Goal: Task Accomplishment & Management: Manage account settings

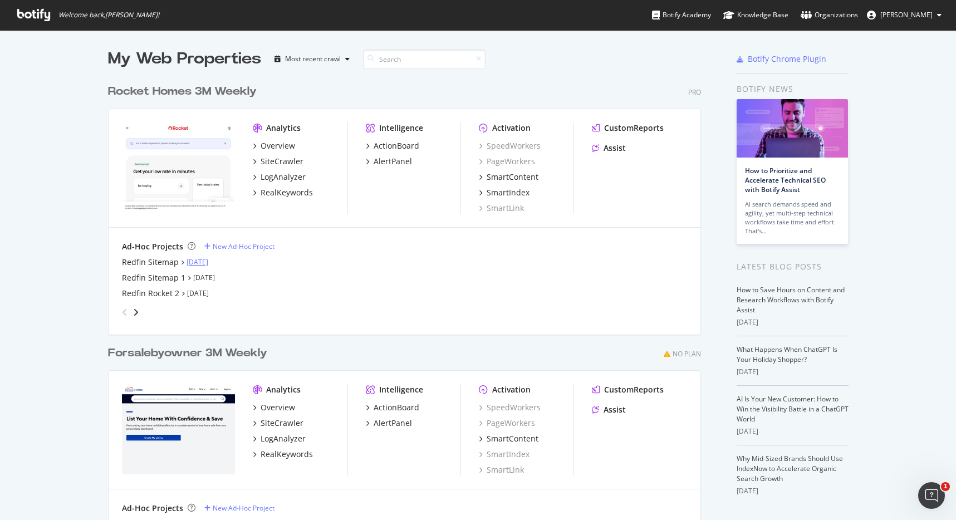
click at [188, 263] on link "[DATE]" at bounding box center [198, 261] width 22 height 9
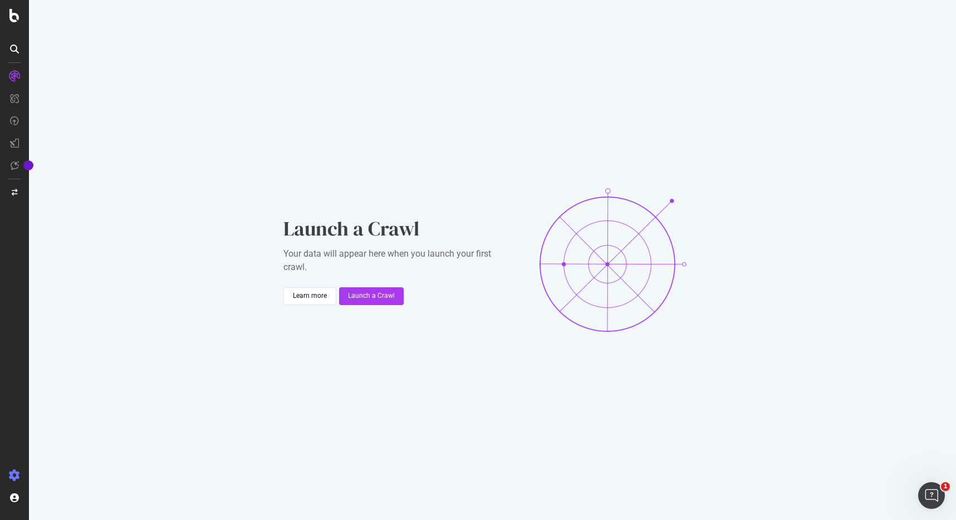
click at [18, 475] on icon at bounding box center [14, 475] width 11 height 11
click at [16, 475] on icon at bounding box center [14, 475] width 11 height 11
click at [14, 472] on icon at bounding box center [14, 475] width 11 height 11
drag, startPoint x: 14, startPoint y: 472, endPoint x: 18, endPoint y: 467, distance: 5.9
click at [14, 471] on icon at bounding box center [14, 475] width 11 height 11
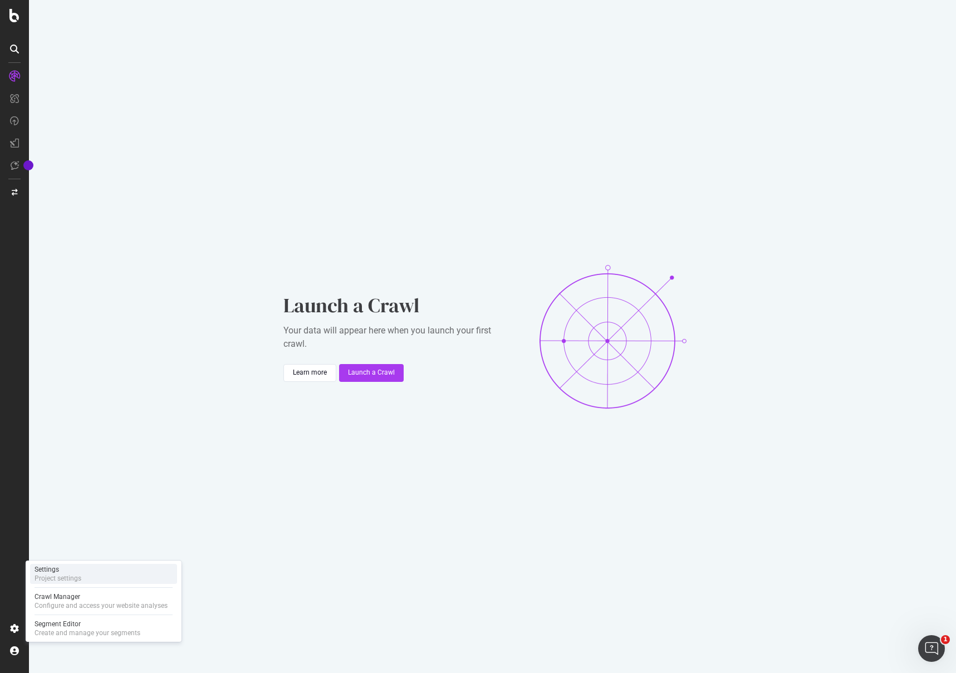
click at [50, 520] on div "Project settings" at bounding box center [58, 578] width 47 height 9
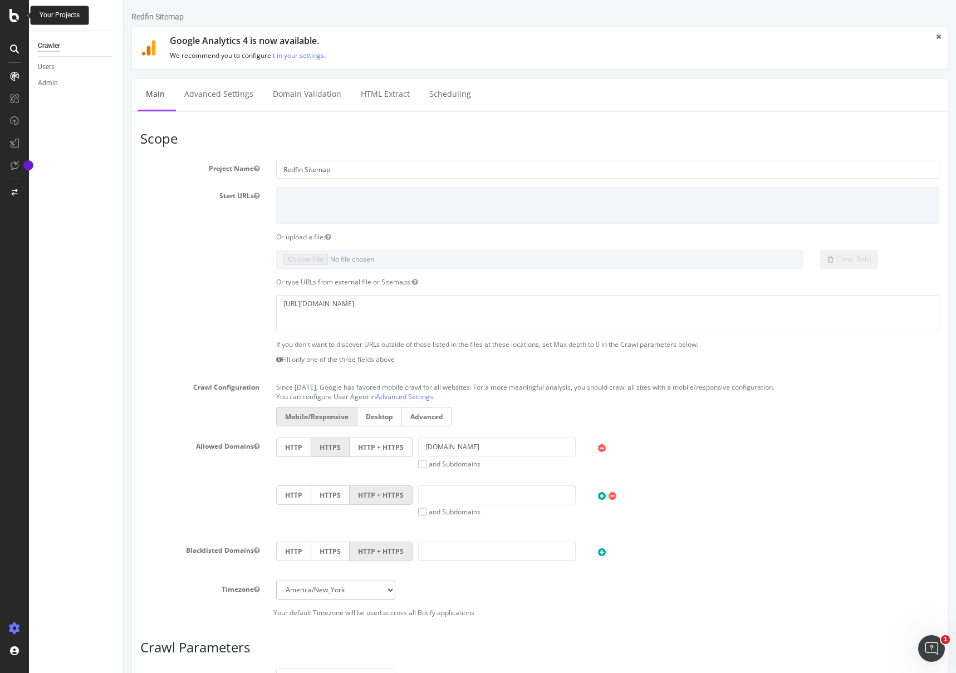
click at [17, 14] on icon at bounding box center [14, 15] width 10 height 13
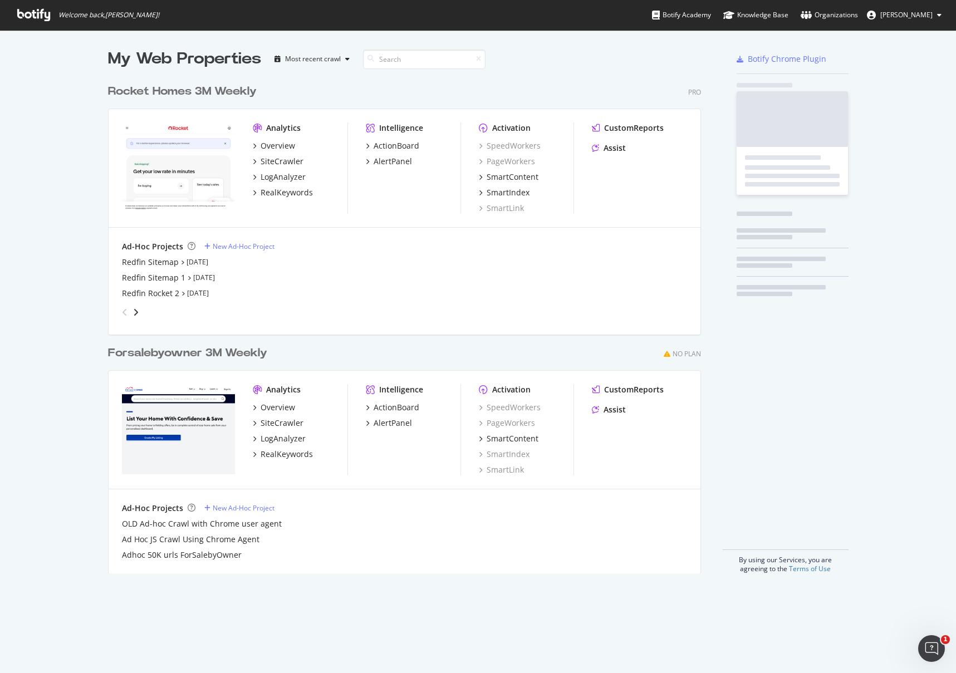
scroll to position [665, 940]
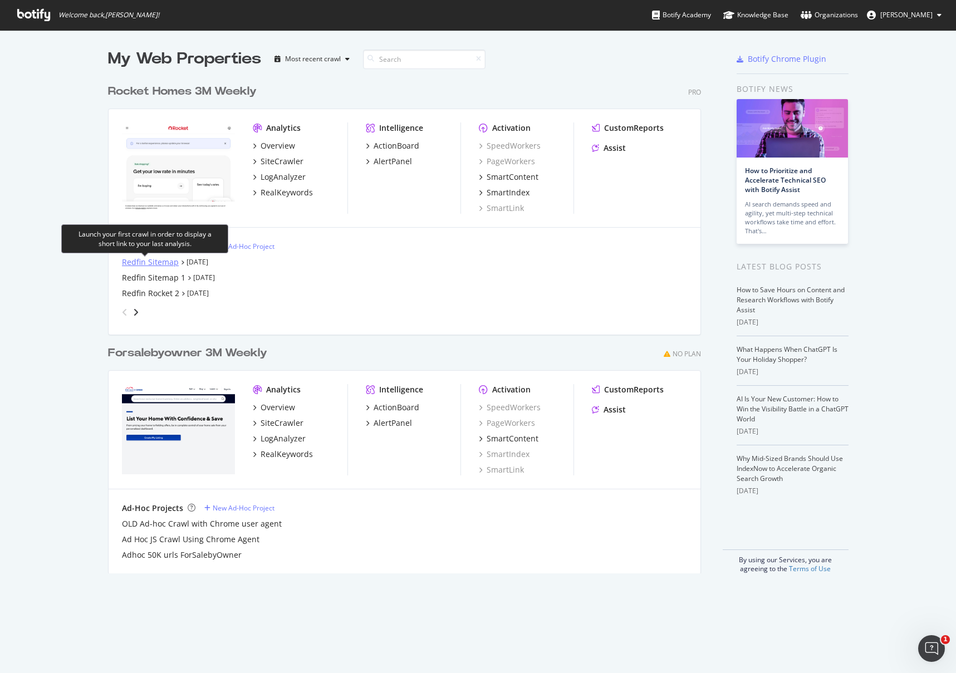
click at [143, 262] on div "Redfin Sitemap" at bounding box center [150, 262] width 57 height 11
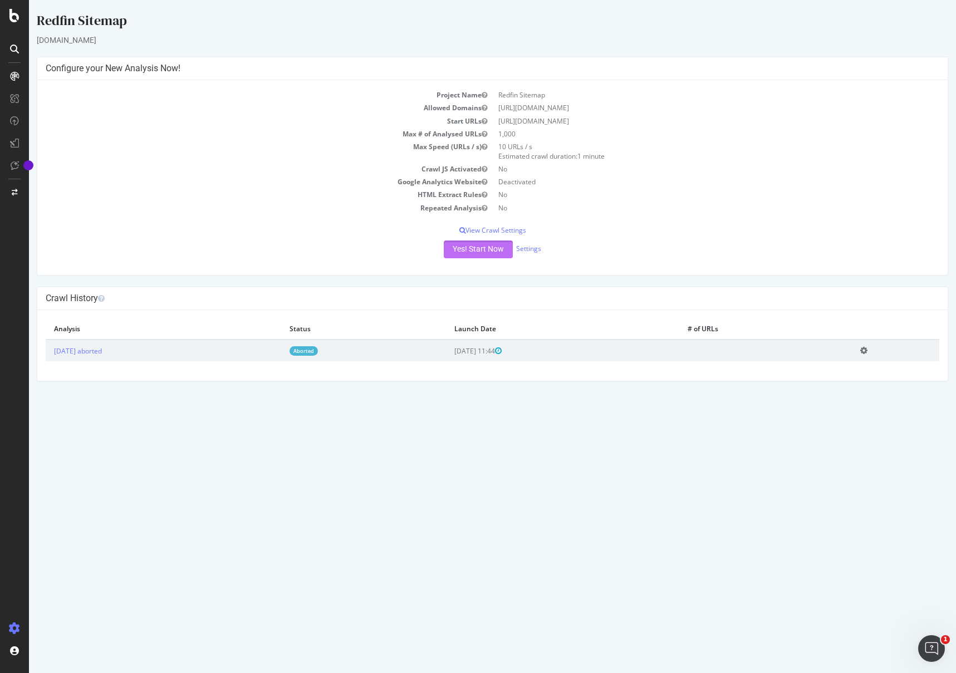
click at [455, 252] on button "Yes! Start Now" at bounding box center [478, 250] width 69 height 18
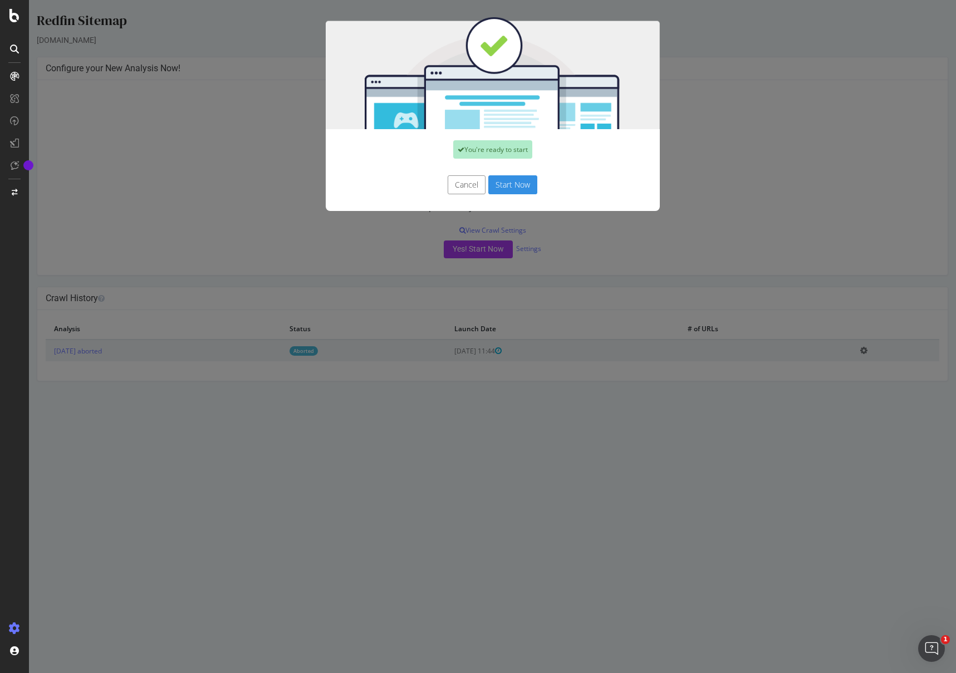
click at [508, 188] on button "Start Now" at bounding box center [512, 184] width 49 height 19
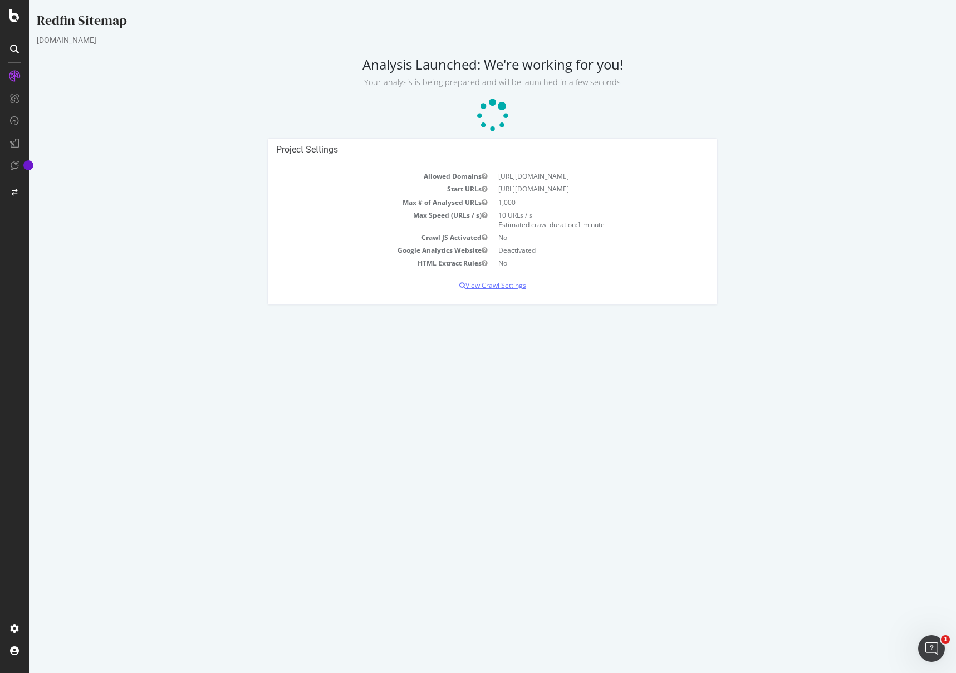
click at [486, 288] on p "View Crawl Settings" at bounding box center [492, 285] width 433 height 9
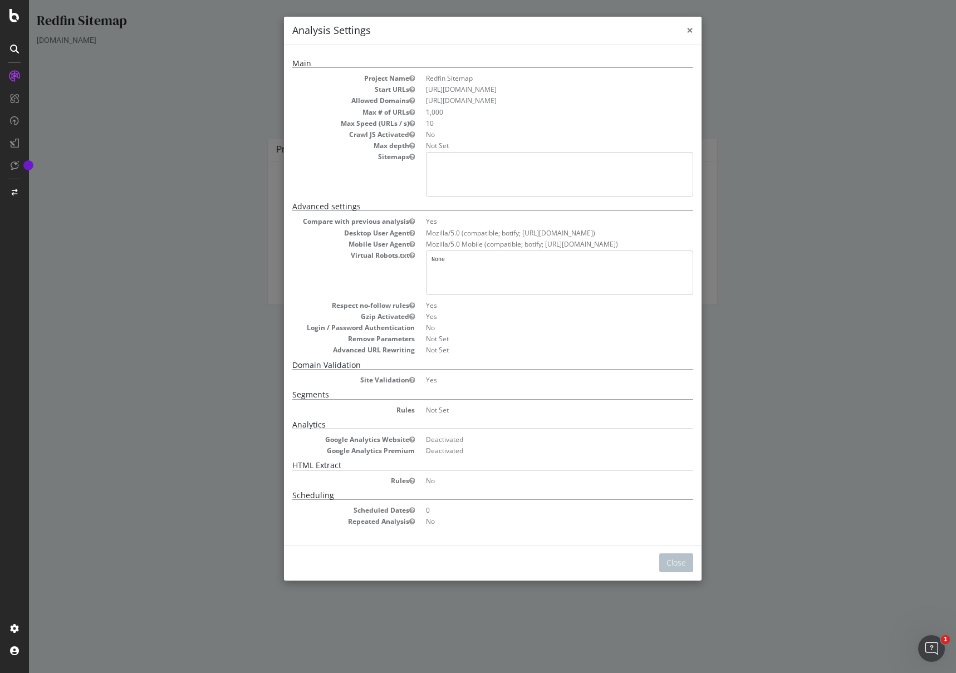
click at [687, 32] on span "×" at bounding box center [690, 30] width 7 height 16
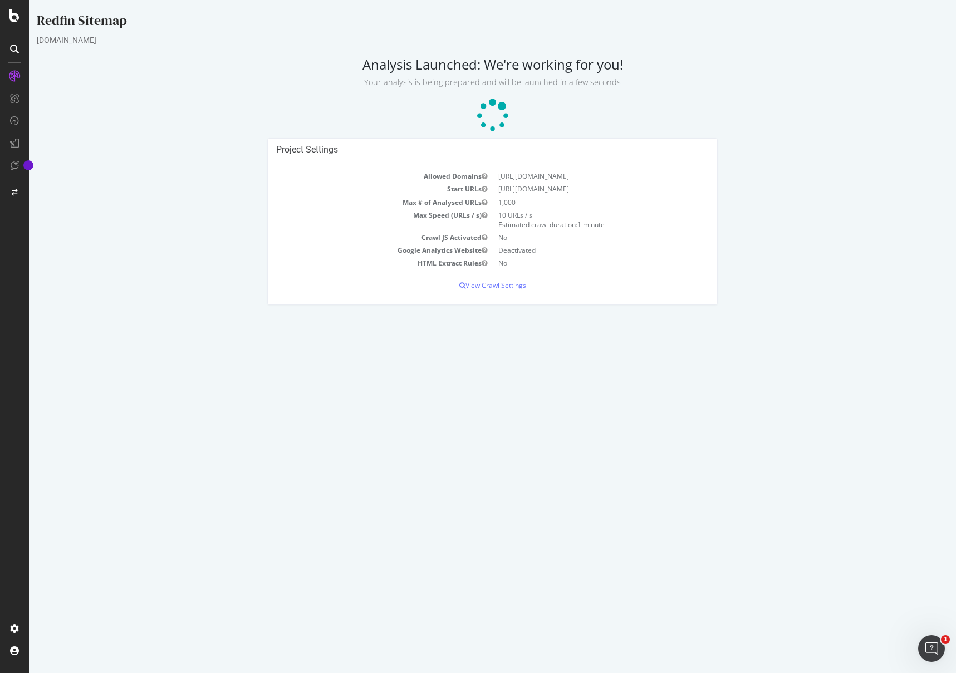
click at [495, 126] on icon at bounding box center [493, 116] width 38 height 38
click at [483, 284] on p "View Crawl Settings" at bounding box center [492, 285] width 433 height 9
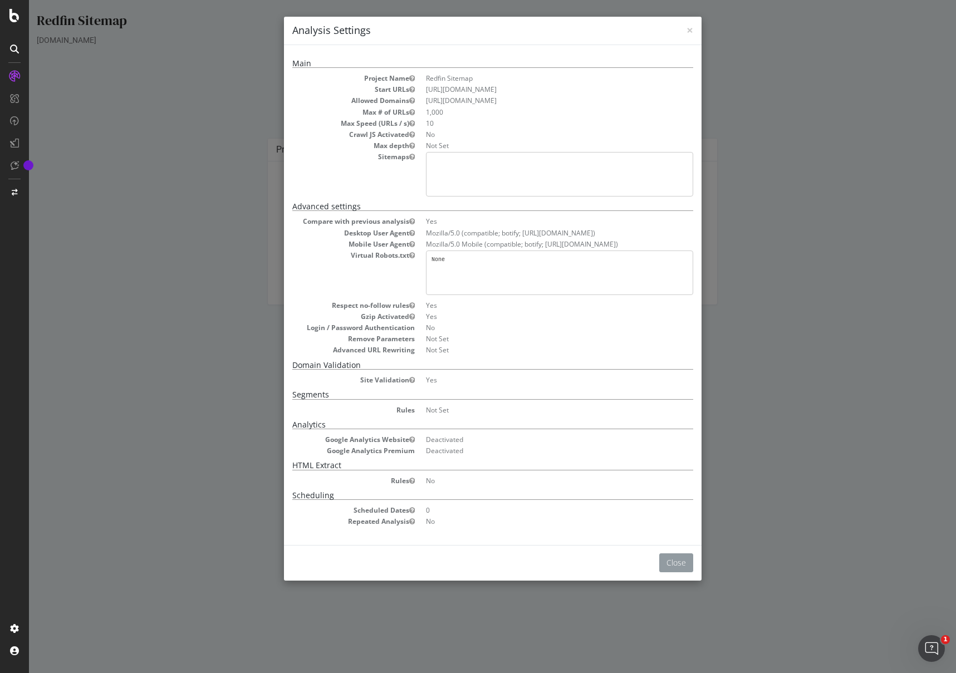
click at [668, 520] on button "Close" at bounding box center [676, 563] width 34 height 19
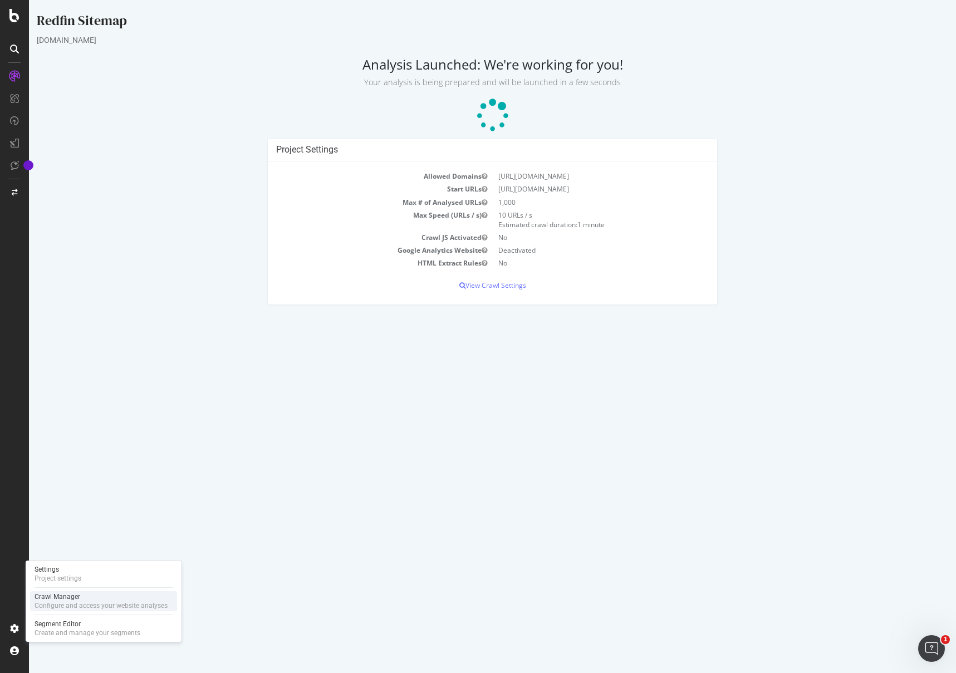
click at [60, 520] on div "Crawl Manager" at bounding box center [101, 597] width 133 height 9
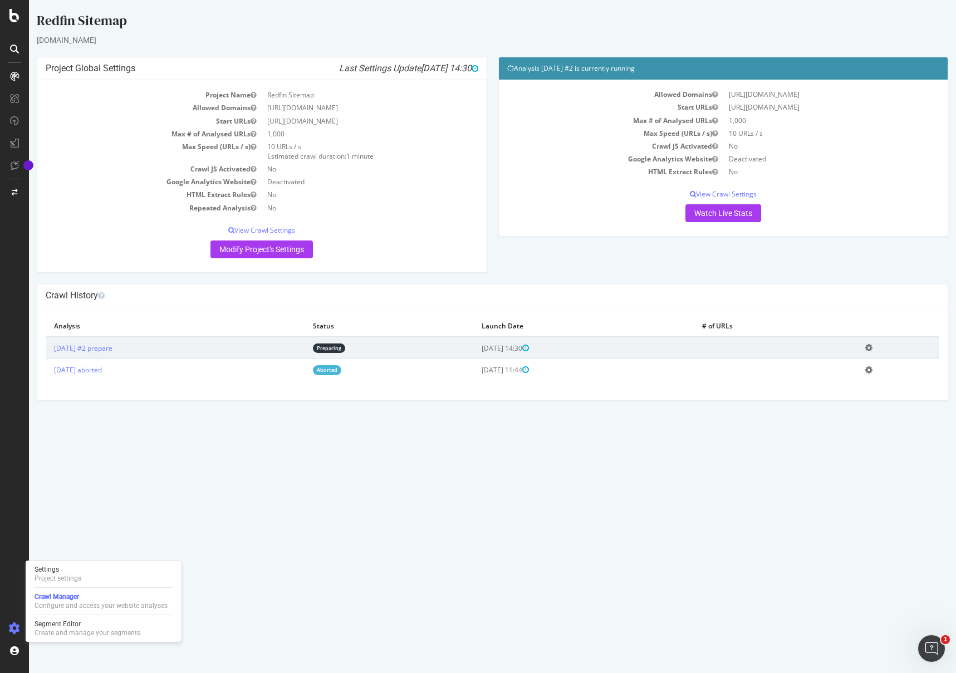
click at [873, 345] on icon at bounding box center [868, 348] width 7 height 8
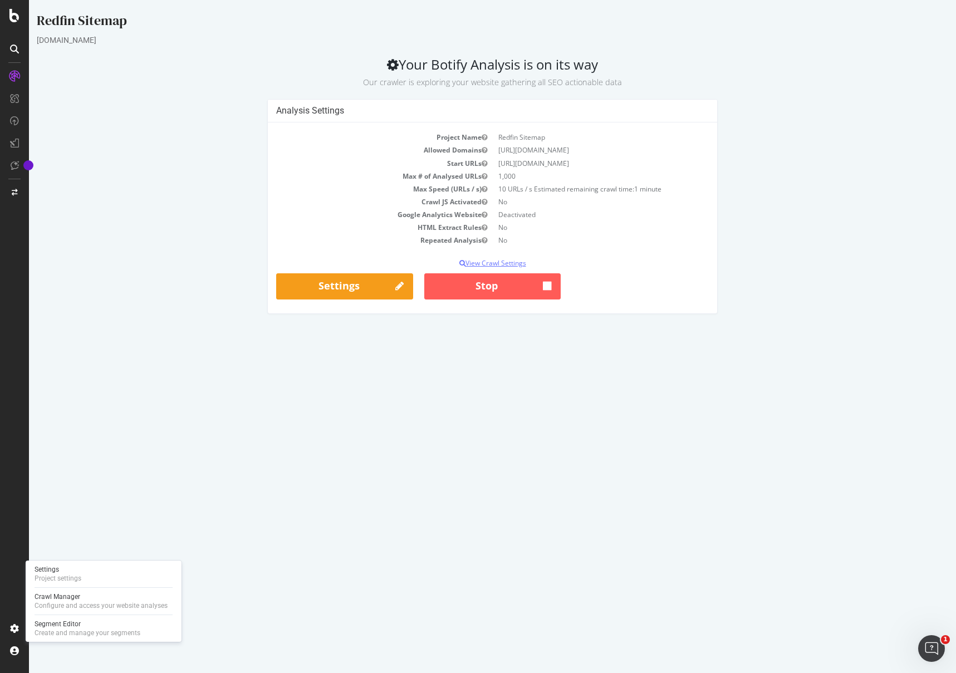
click at [503, 262] on p "View Crawl Settings" at bounding box center [492, 262] width 433 height 9
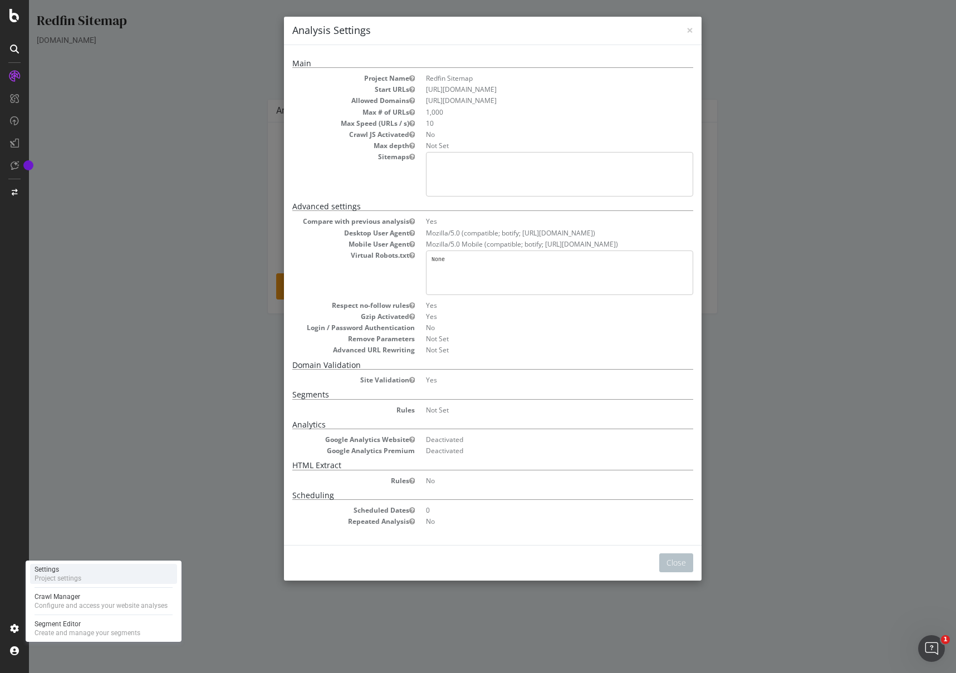
click at [91, 520] on div "Settings Project settings" at bounding box center [103, 574] width 147 height 20
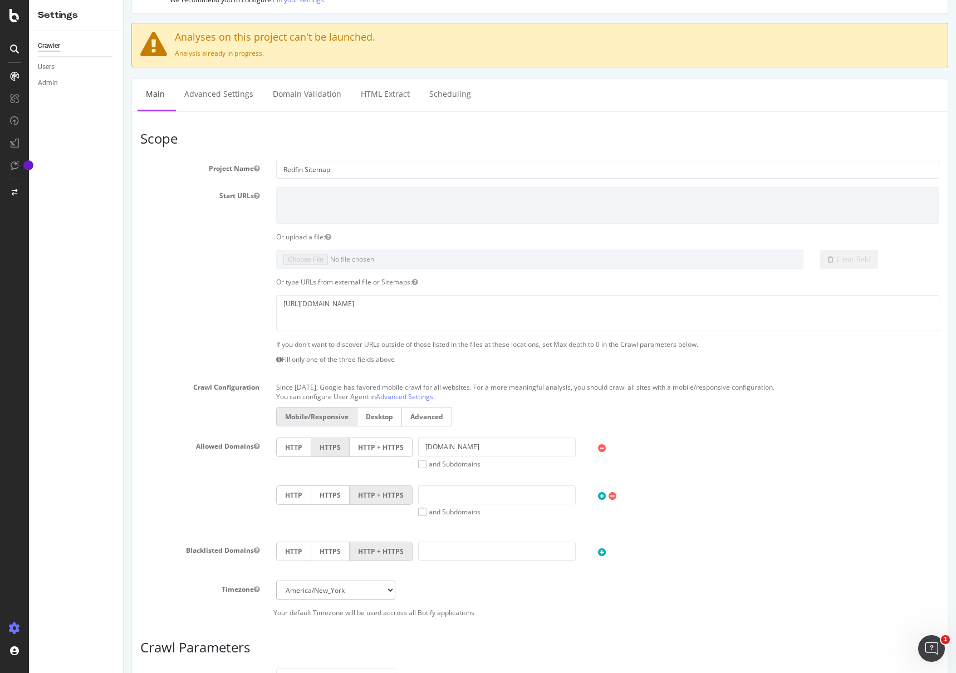
scroll to position [59, 0]
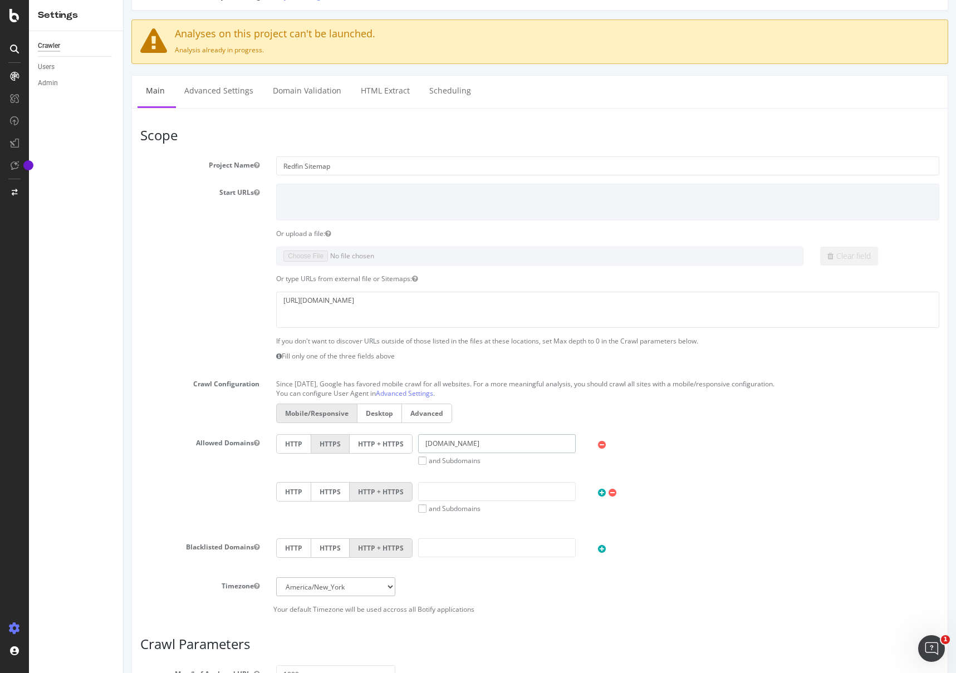
drag, startPoint x: 497, startPoint y: 444, endPoint x: 413, endPoint y: 441, distance: 84.1
click at [413, 441] on div "www.rocket.com and Subdomains" at bounding box center [497, 449] width 169 height 31
paste input "https://rocket.com/"
type input "https://rocket.com/"
click at [294, 462] on div "HTTP HTTPS HTTP + HTTPS https://rocket.com/ and Subdomains User Agent: Mobile D…" at bounding box center [608, 449] width 674 height 31
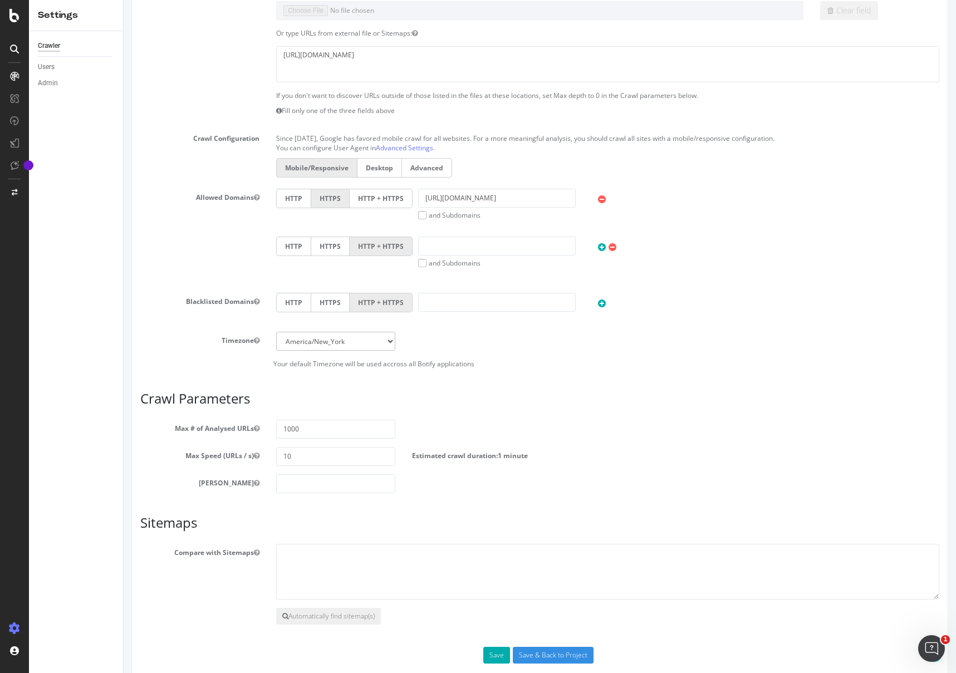
scroll to position [324, 0]
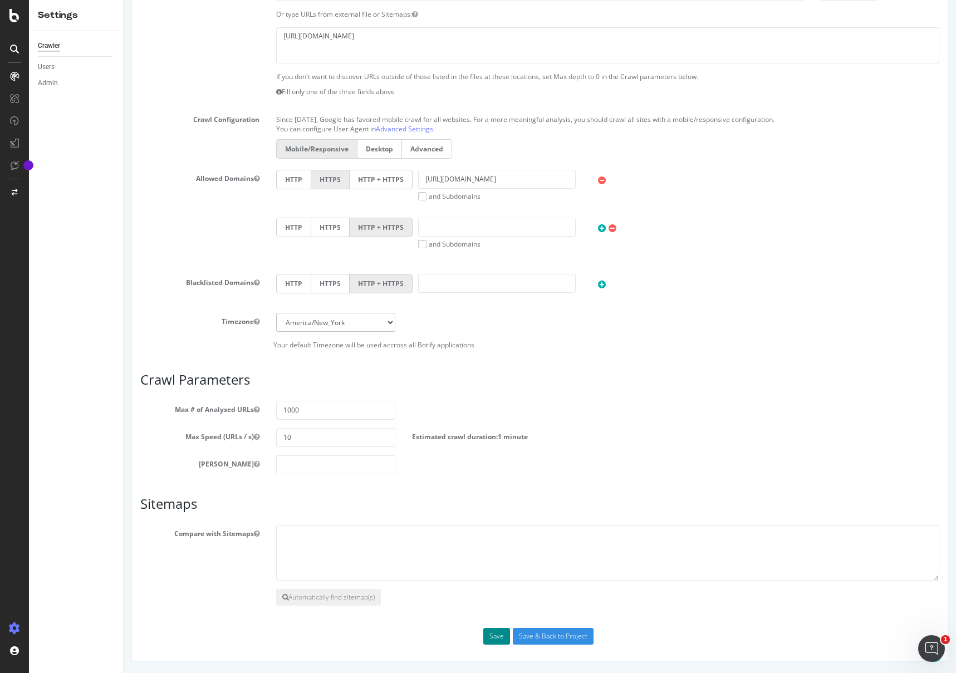
click at [492, 520] on button "Save" at bounding box center [496, 636] width 27 height 17
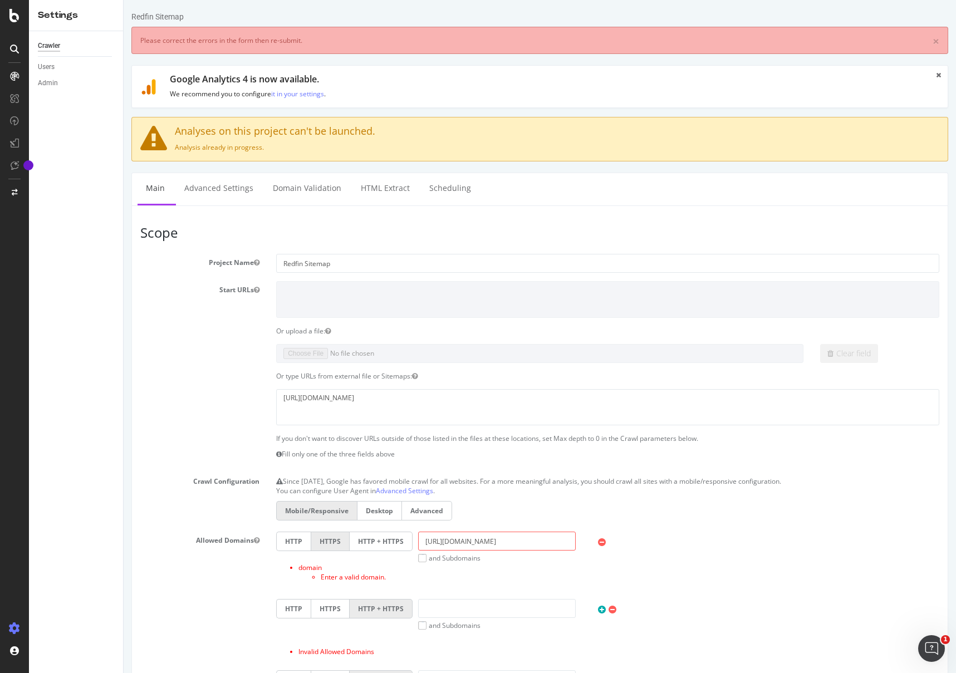
scroll to position [0, 0]
drag, startPoint x: 441, startPoint y: 542, endPoint x: 390, endPoint y: 544, distance: 50.2
click at [390, 520] on div "HTTP HTTPS HTTP + HTTPS https://rocket.com/ and Subdomains User Agent: Mobile D…" at bounding box center [608, 547] width 674 height 31
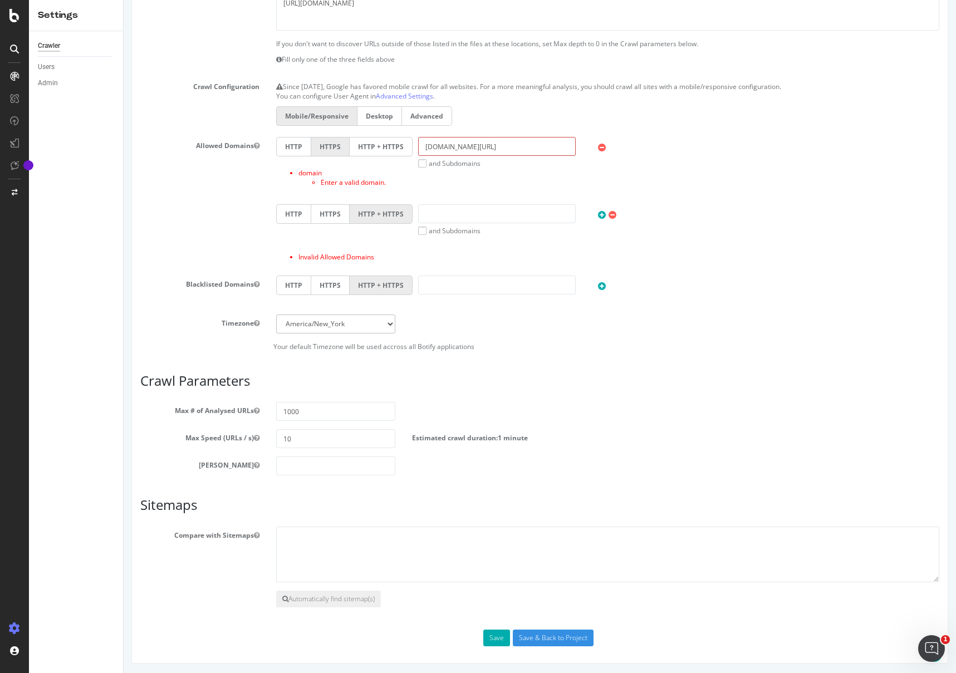
scroll to position [397, 0]
click at [500, 520] on button "Save" at bounding box center [496, 636] width 27 height 17
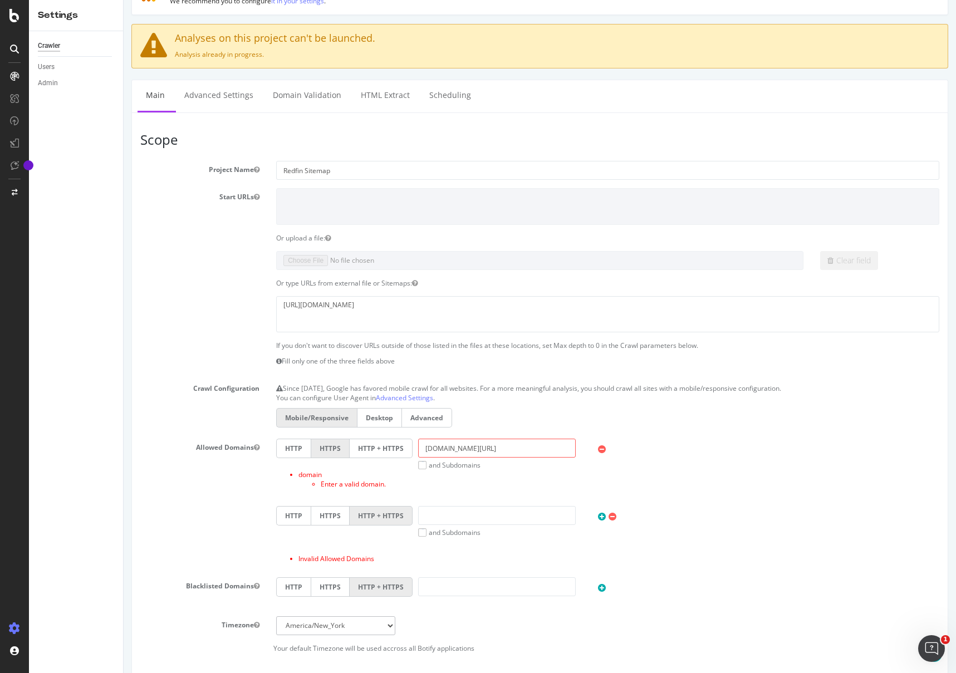
scroll to position [158, 0]
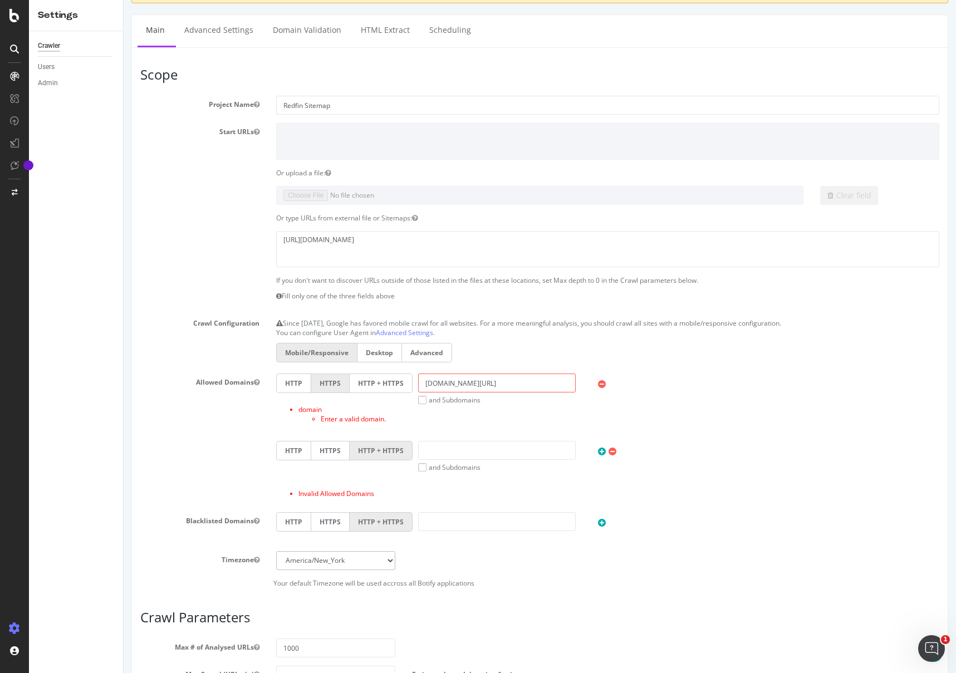
click at [610, 452] on icon at bounding box center [613, 451] width 8 height 9
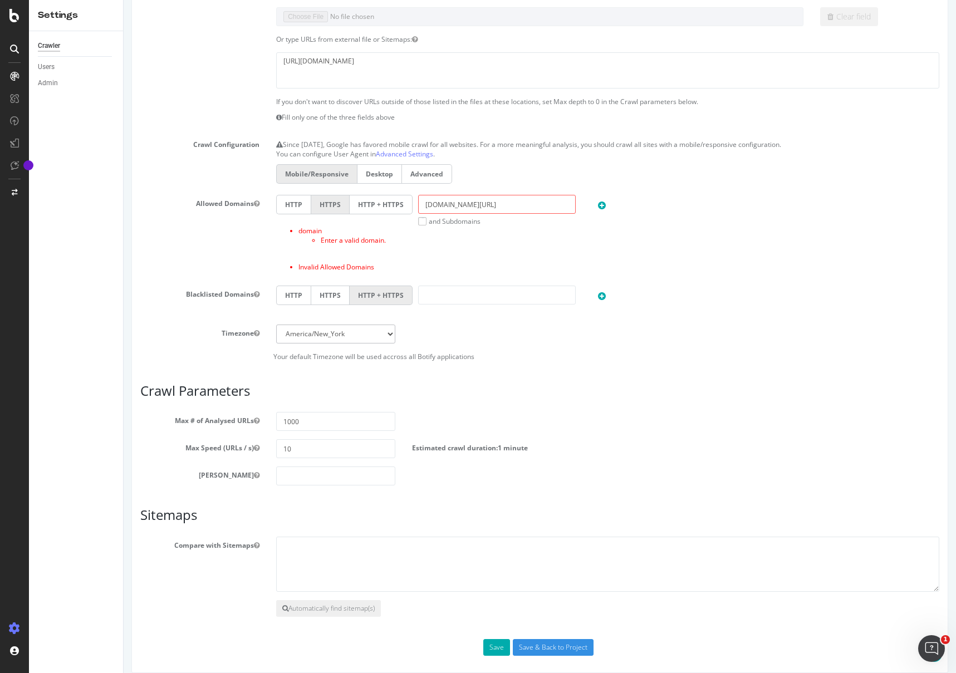
scroll to position [348, 0]
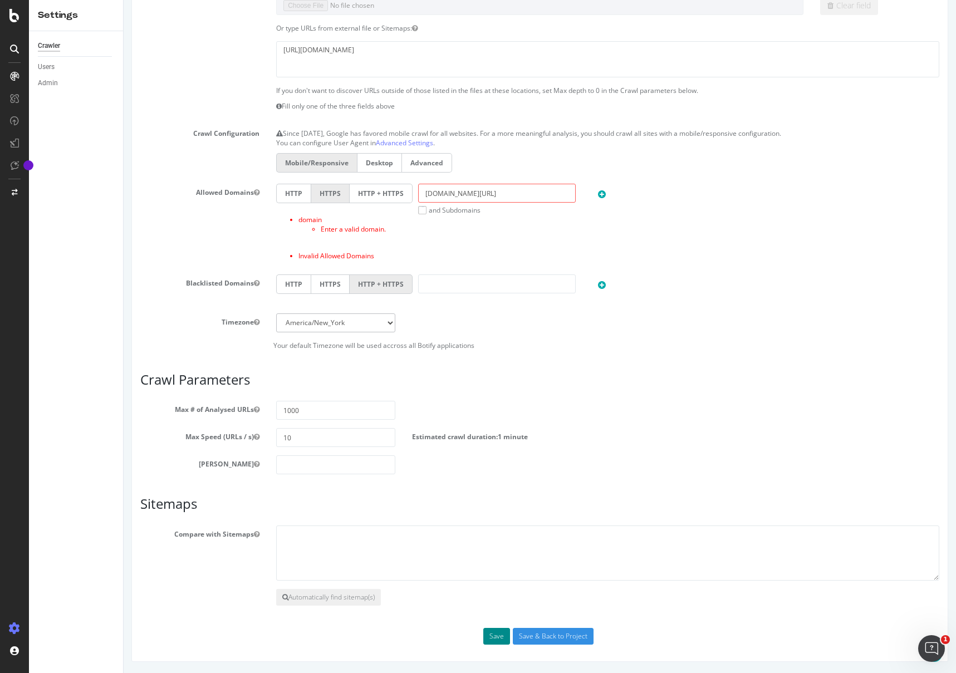
click at [499, 520] on button "Save" at bounding box center [496, 636] width 27 height 17
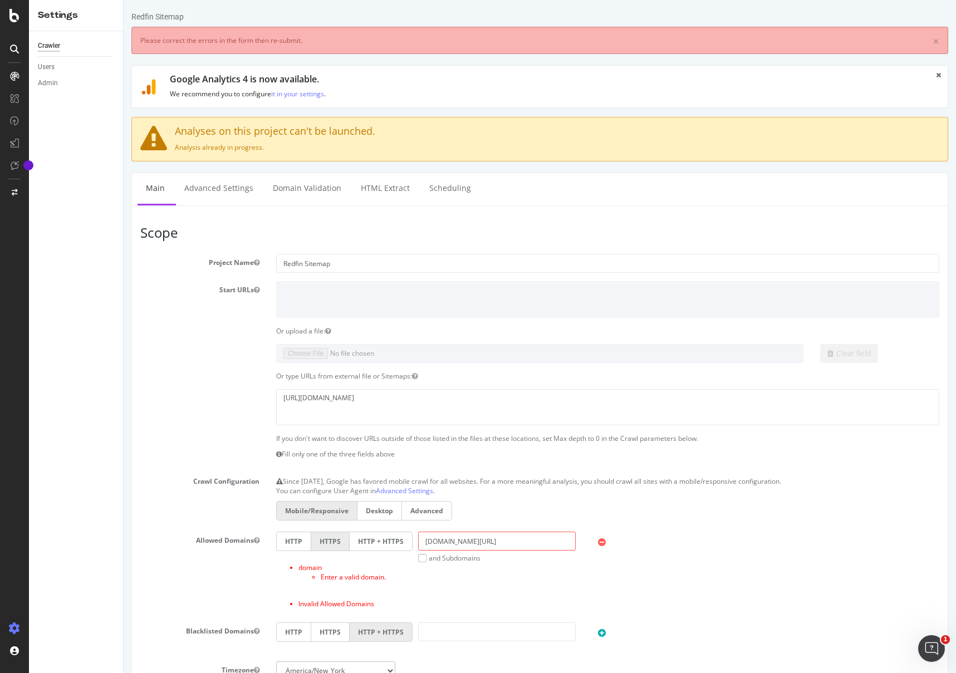
scroll to position [0, 0]
click at [482, 520] on input "rocket.com/" at bounding box center [497, 541] width 158 height 19
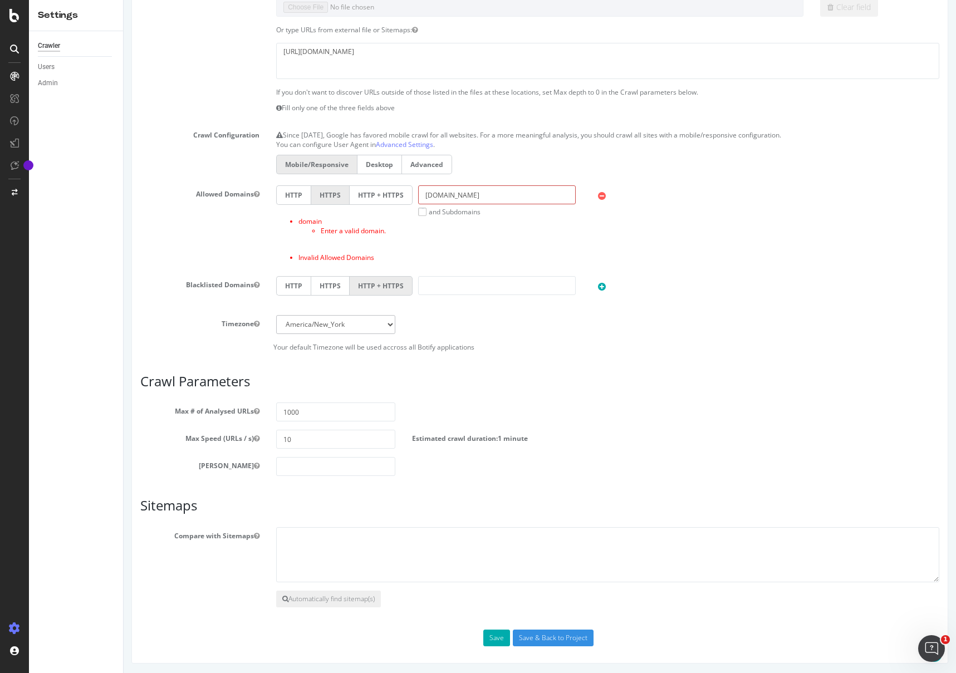
scroll to position [348, 0]
type input "rocket.com"
click at [490, 520] on button "Save" at bounding box center [496, 636] width 27 height 17
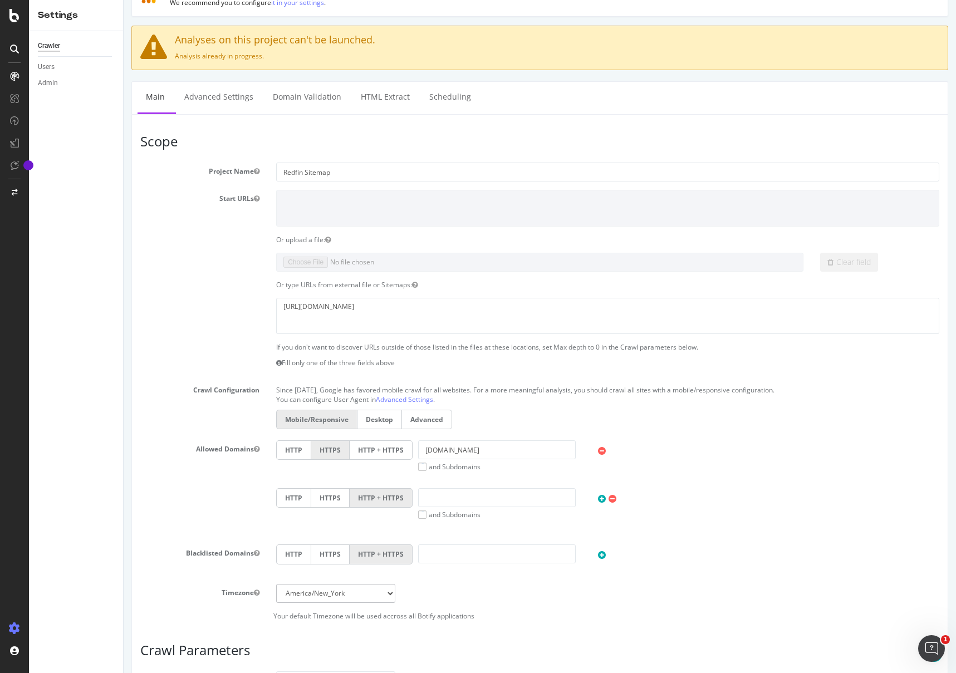
scroll to position [153, 0]
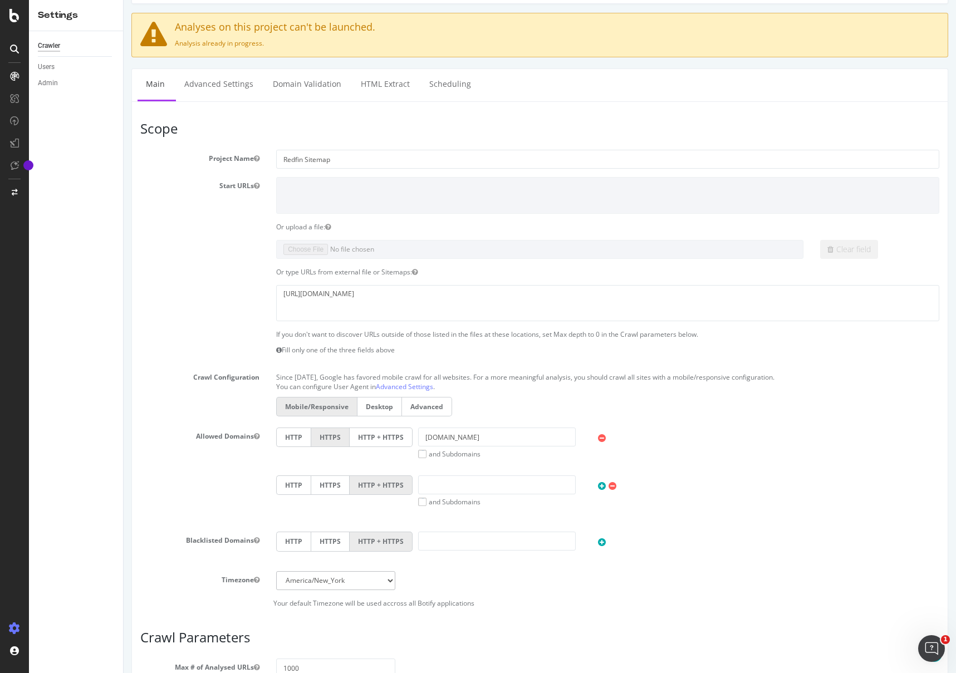
click at [392, 437] on label "HTTP + HTTPS" at bounding box center [381, 437] width 63 height 19
click at [124, 0] on input "HTTP + HTTPS" at bounding box center [124, 0] width 0 height 0
click at [418, 454] on label "and Subdomains" at bounding box center [449, 453] width 62 height 9
click at [124, 0] on input "and Subdomains" at bounding box center [124, 0] width 0 height 0
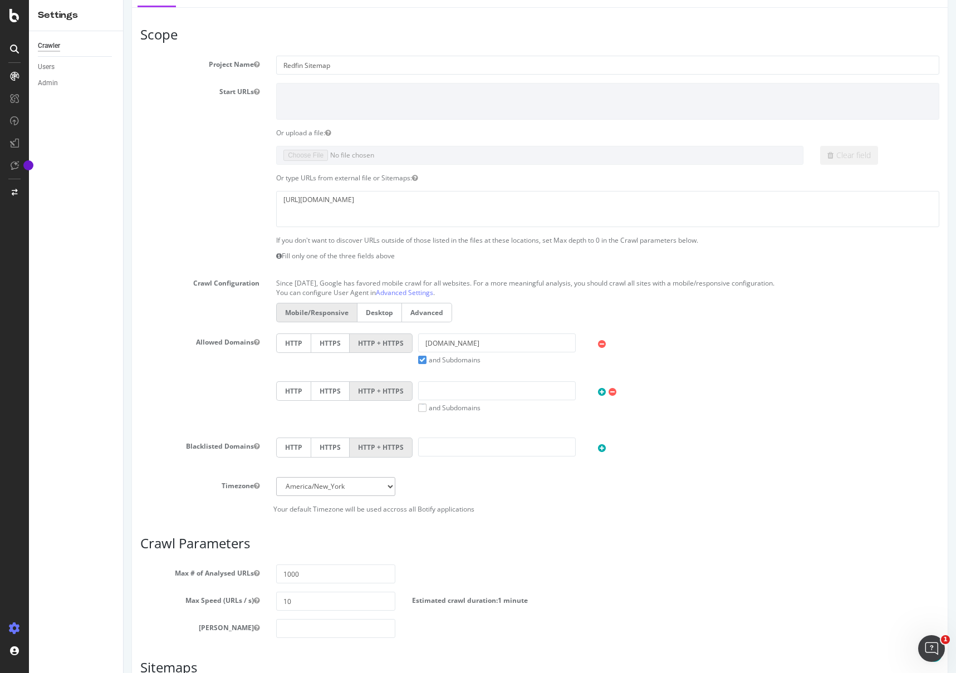
scroll to position [247, 0]
click at [383, 492] on select "Africa/Abidjan Africa/Accra Africa/Addis_Ababa Africa/Algiers Africa/Asmara Afr…" at bounding box center [335, 486] width 119 height 19
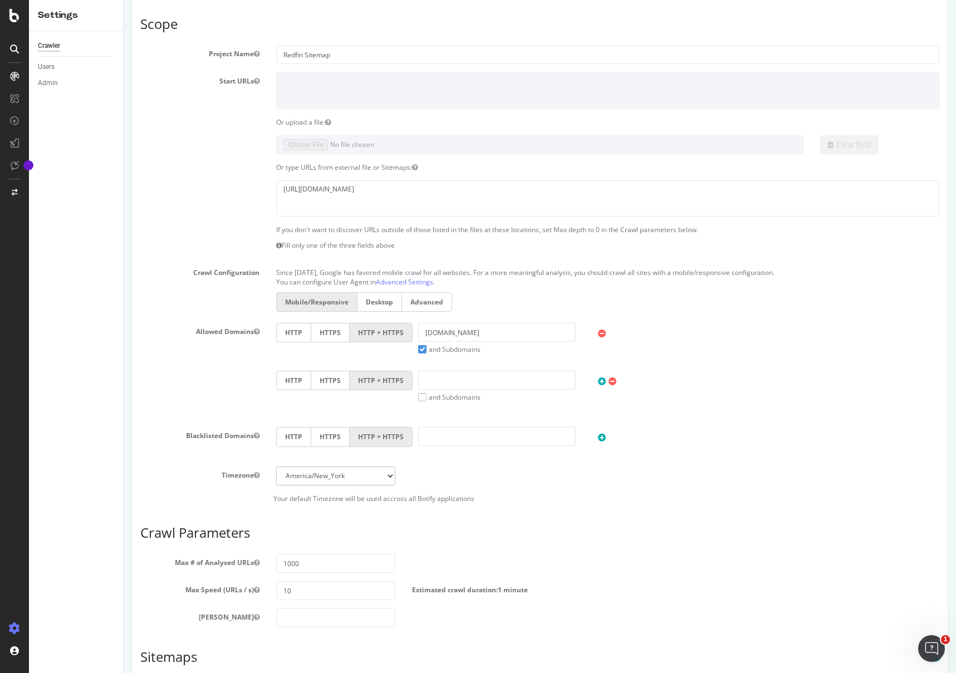
scroll to position [259, 0]
click at [379, 471] on select "Africa/Abidjan Africa/Accra Africa/Addis_Ababa Africa/Algiers Africa/Asmara Afr…" at bounding box center [335, 474] width 119 height 19
select select "EST"
click at [276, 465] on select "Africa/Abidjan Africa/Accra Africa/Addis_Ababa Africa/Algiers Africa/Asmara Afr…" at bounding box center [335, 474] width 119 height 19
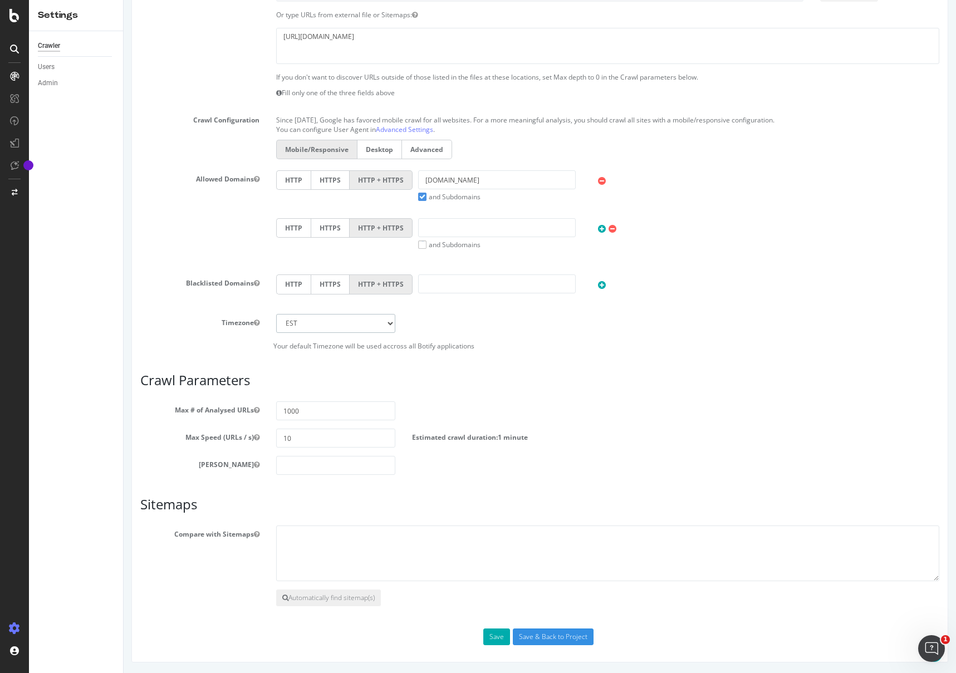
scroll to position [410, 0]
click at [393, 520] on textarea at bounding box center [607, 553] width 663 height 56
paste textarea "Sitemap: https://rocket.com/sitemaps/static_sitemap.xml Sitemap: https://rocket…"
click at [312, 520] on textarea "Sitemap: https://rocket.com/sitemaps/static_sitemap.xml Sitemap: https://rocket…" at bounding box center [607, 553] width 663 height 56
click at [311, 520] on textarea "Sitemap: https://rocket.com/sitemaps/static_sitemap.xml https://rocket.com/rdcm…" at bounding box center [607, 553] width 663 height 56
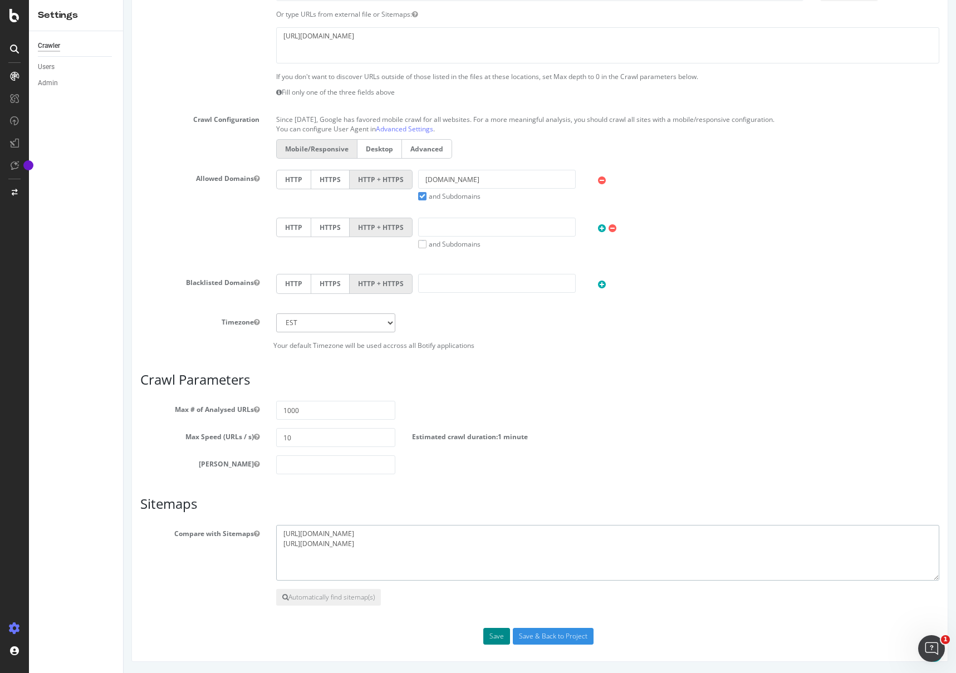
type textarea "https://rocket.com/sitemaps/static_sitemap.xml https://rocket.com/rdcmbff/sitem…"
click at [485, 520] on button "Save" at bounding box center [496, 636] width 27 height 17
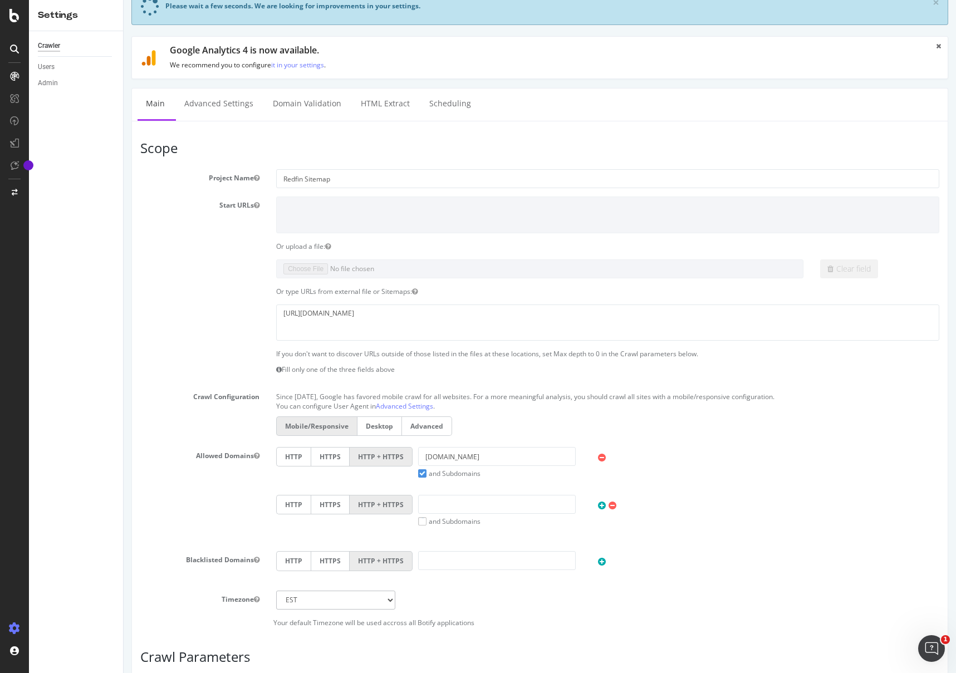
scroll to position [80, 0]
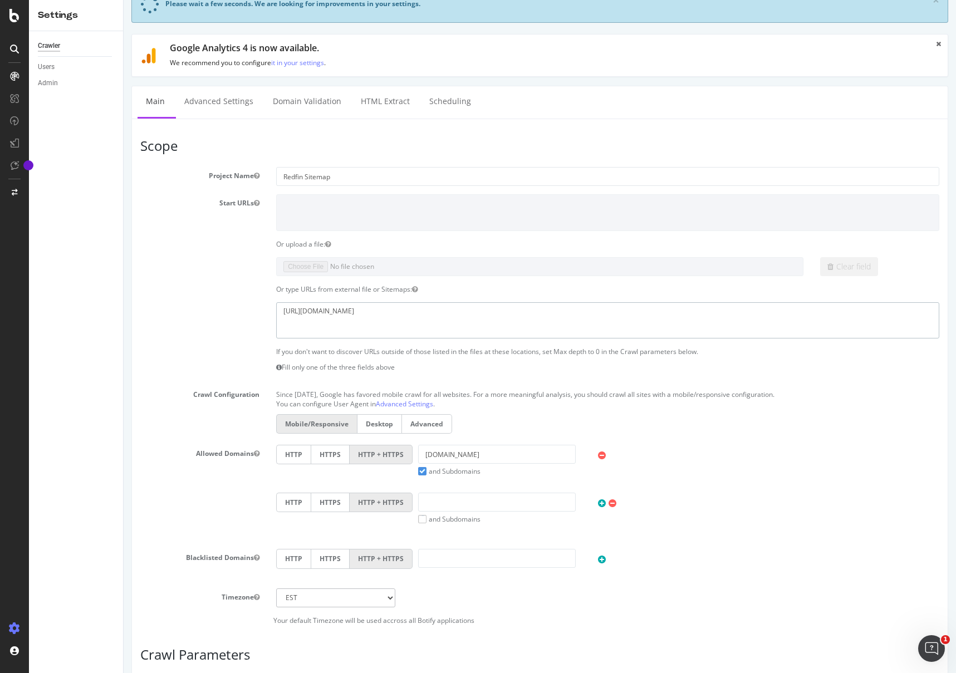
drag, startPoint x: 413, startPoint y: 314, endPoint x: 246, endPoint y: 301, distance: 167.5
click at [246, 301] on section "Project Name Redfin Sitemap Start URLs Or upload a file: Clear field Or type UR…" at bounding box center [539, 396] width 799 height 458
click at [412, 334] on textarea "https://rocket.com/rdcmbff/sitemap" at bounding box center [607, 320] width 663 height 36
drag, startPoint x: 407, startPoint y: 315, endPoint x: 250, endPoint y: 310, distance: 157.2
click at [250, 310] on div "https://rocket.com/rdcmbff/sitemap" at bounding box center [540, 320] width 816 height 36
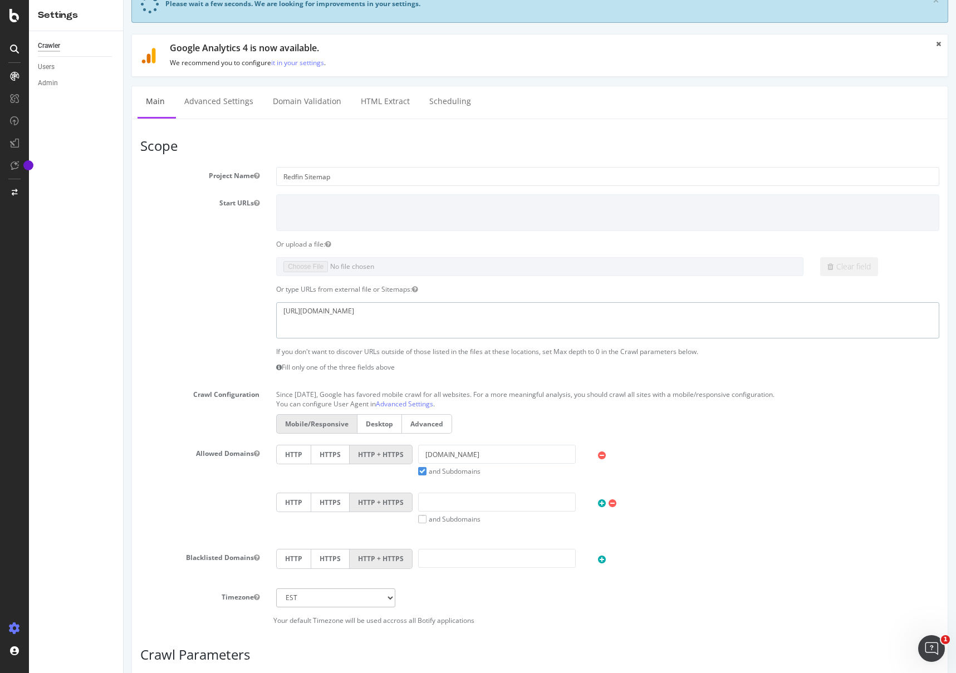
paste textarea "https://rocket.com/es https://rocket.com/homes https://rocket.com/mortgage http…"
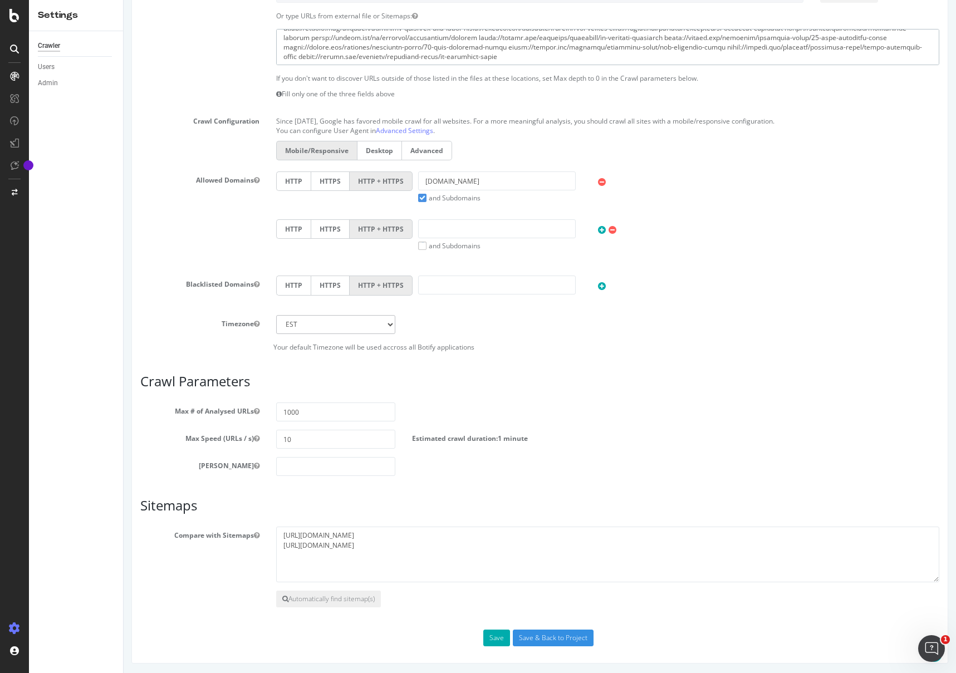
scroll to position [355, 0]
type textarea "https://rocket.com/ https://rocket.com/es https://rocket.com/homes https://rock…"
click at [490, 520] on button "Save" at bounding box center [496, 636] width 27 height 17
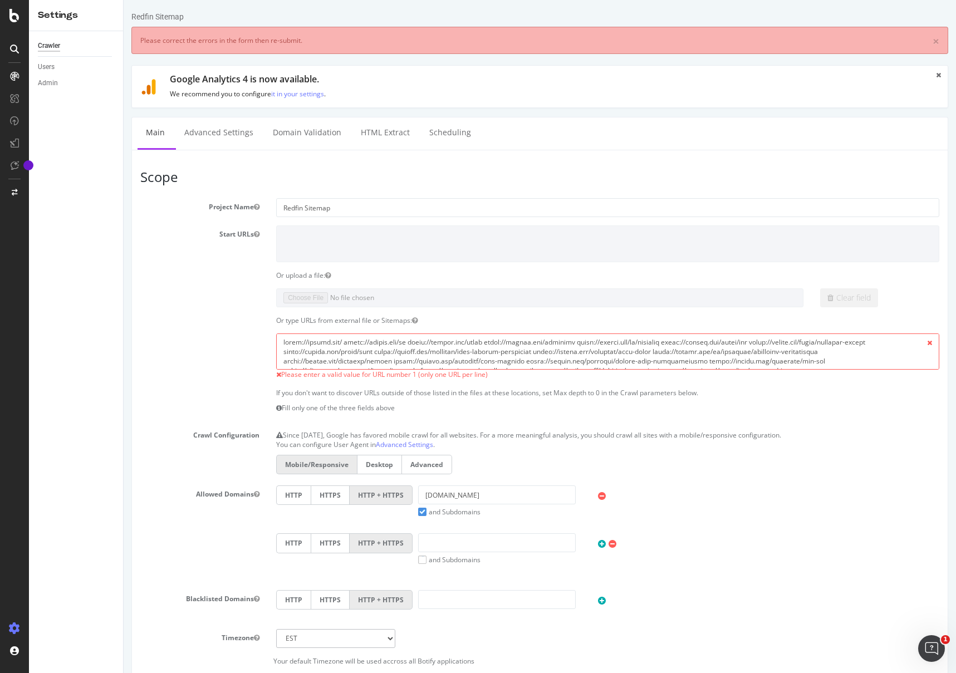
scroll to position [0, 0]
click at [517, 354] on textarea at bounding box center [607, 352] width 663 height 36
click at [517, 355] on textarea at bounding box center [607, 352] width 663 height 36
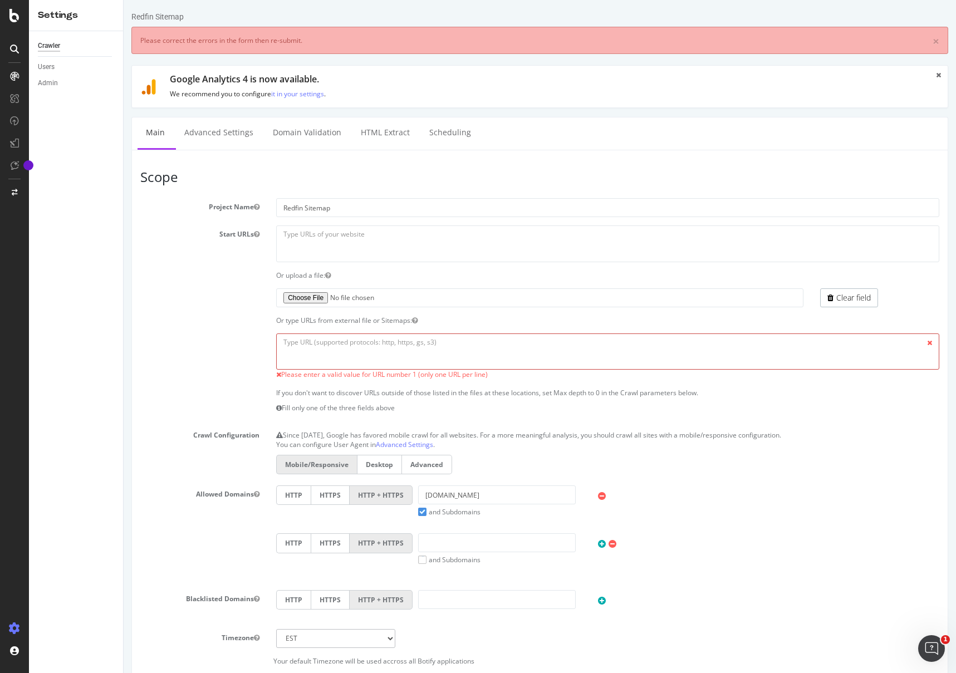
paste textarea "https://rocket.com/ https://rocket.com/es"
click at [344, 343] on textarea at bounding box center [607, 352] width 663 height 36
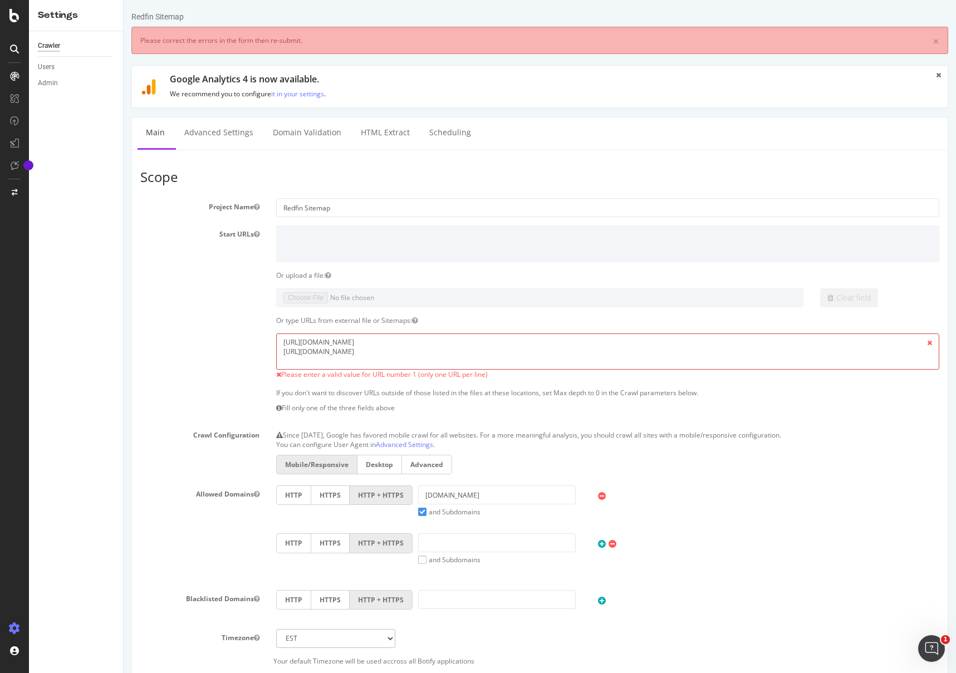
type textarea "https://rocket.com/ https://rocket.com/es"
click at [261, 351] on div "Please enter a valid value for URL number 1 (only one URL per line)" at bounding box center [540, 357] width 816 height 46
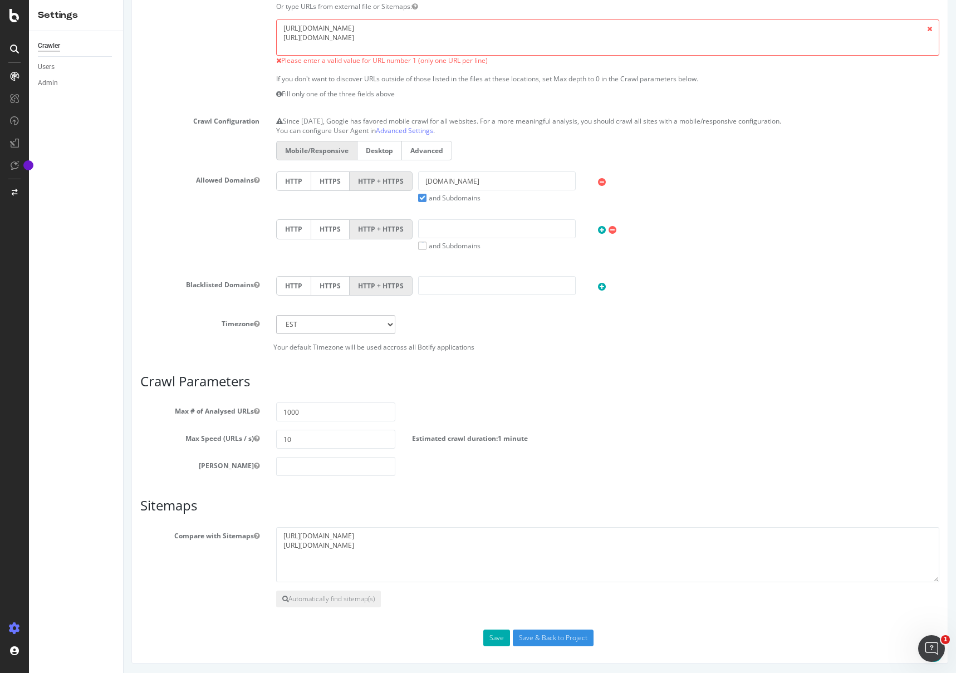
scroll to position [316, 0]
click at [487, 520] on button "Save" at bounding box center [496, 636] width 27 height 17
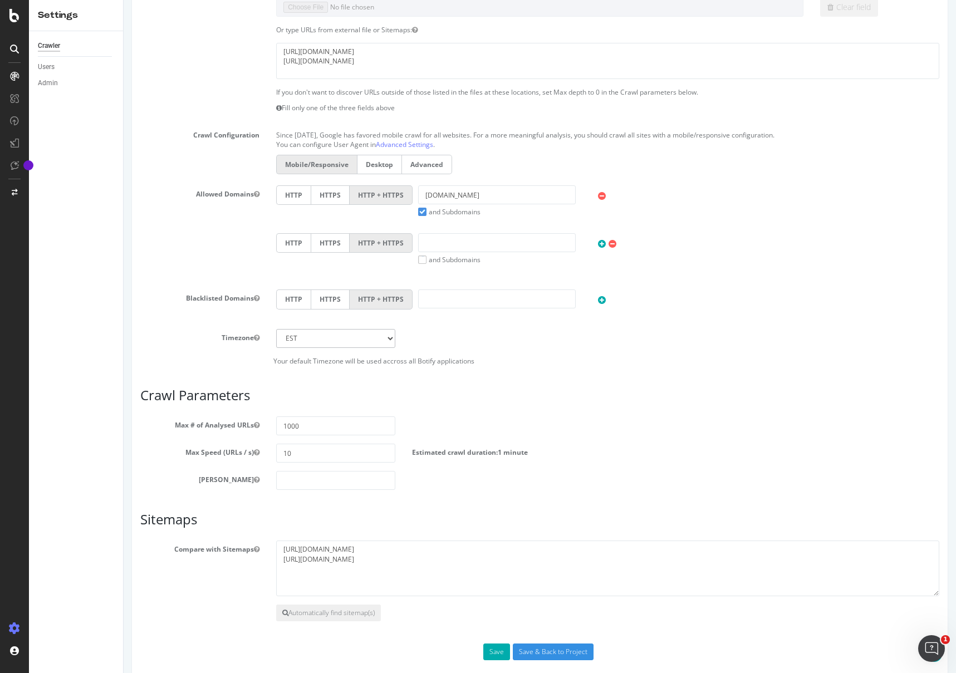
scroll to position [306, 0]
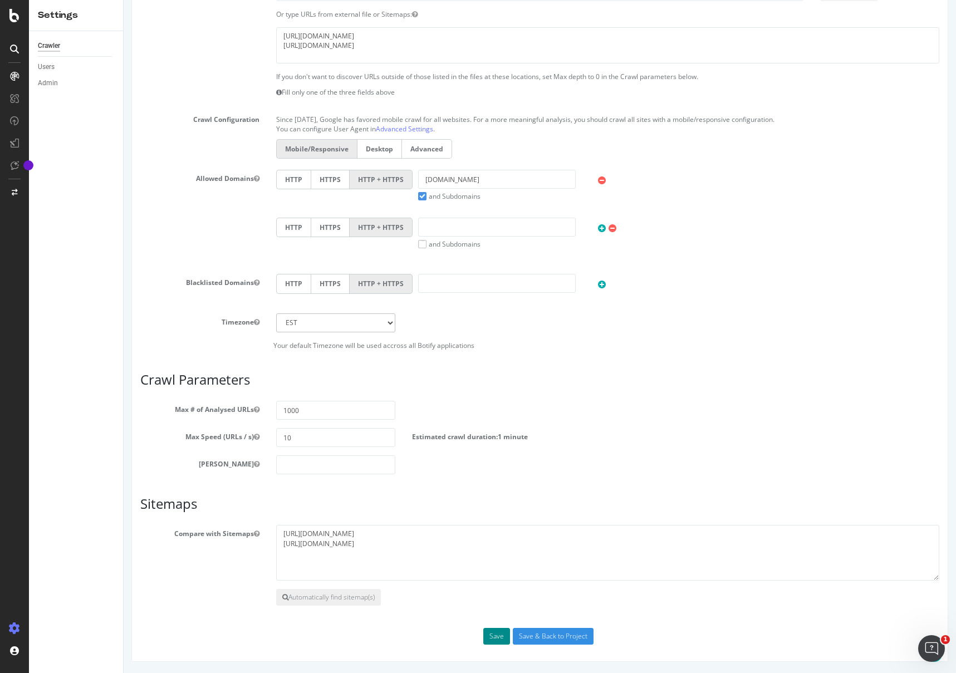
click at [492, 520] on button "Save" at bounding box center [496, 636] width 27 height 17
click at [495, 520] on button "Save" at bounding box center [496, 636] width 27 height 17
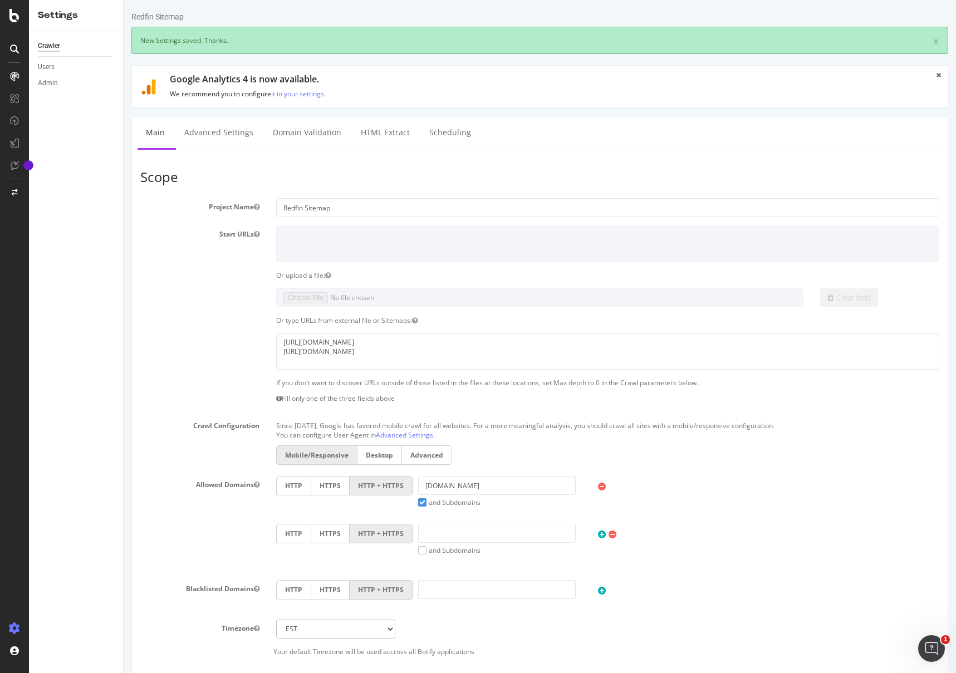
scroll to position [0, 0]
click at [13, 23] on div at bounding box center [14, 336] width 29 height 673
click at [14, 19] on icon at bounding box center [14, 15] width 10 height 13
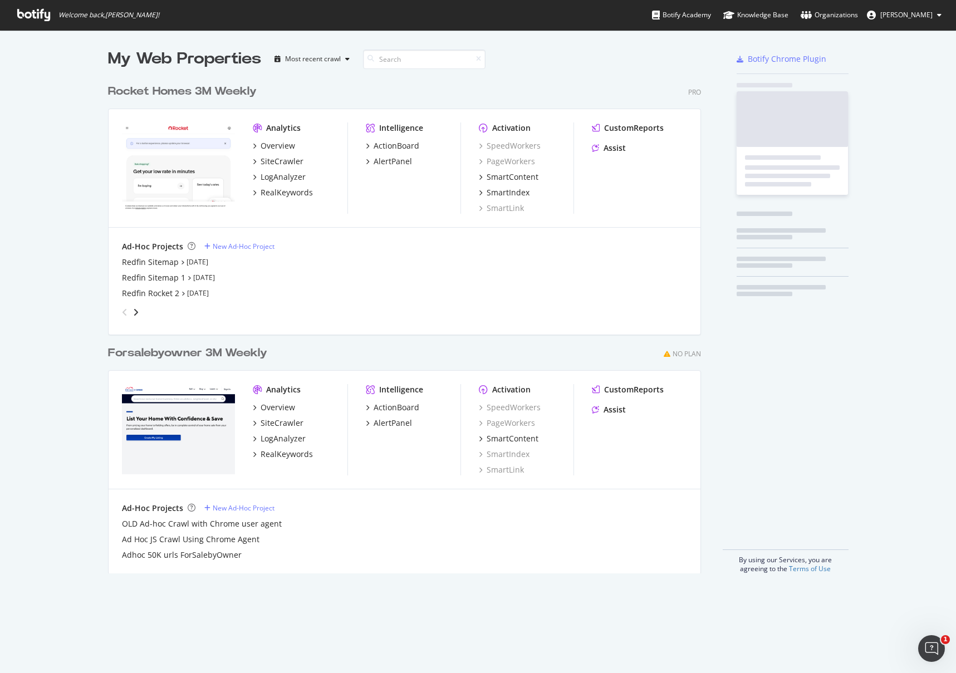
scroll to position [665, 940]
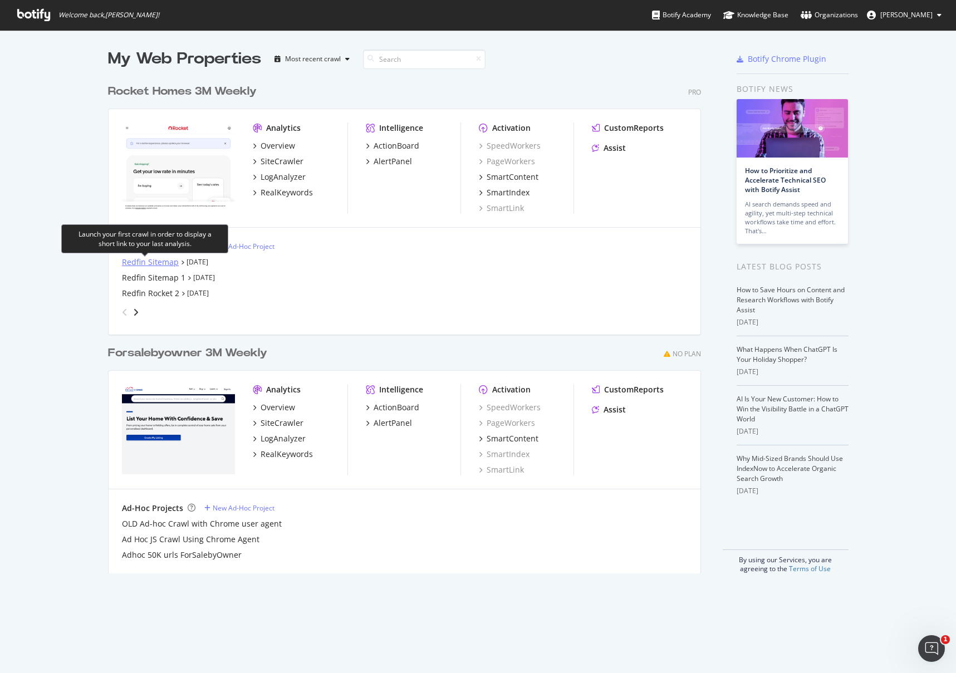
click at [148, 264] on div "Redfin Sitemap" at bounding box center [150, 262] width 57 height 11
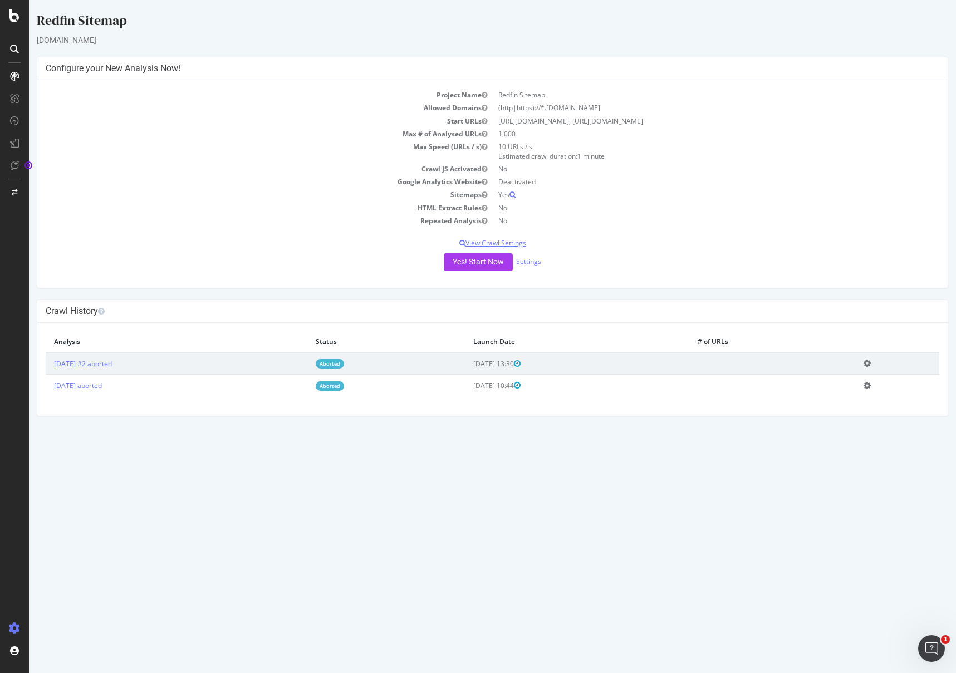
click at [484, 241] on p "View Crawl Settings" at bounding box center [493, 242] width 894 height 9
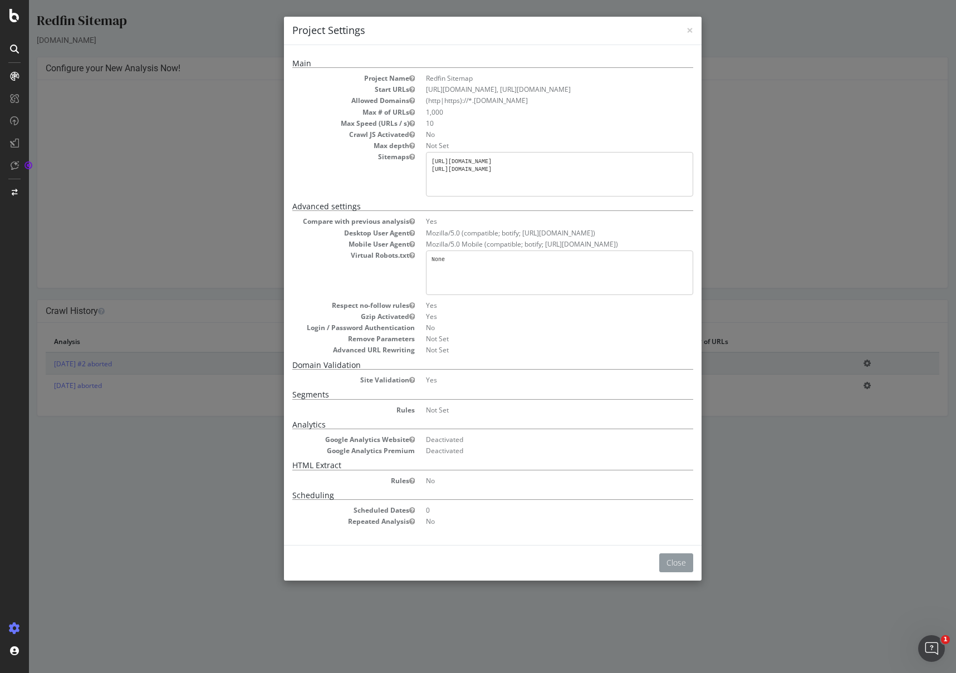
click at [672, 520] on button "Close" at bounding box center [676, 563] width 34 height 19
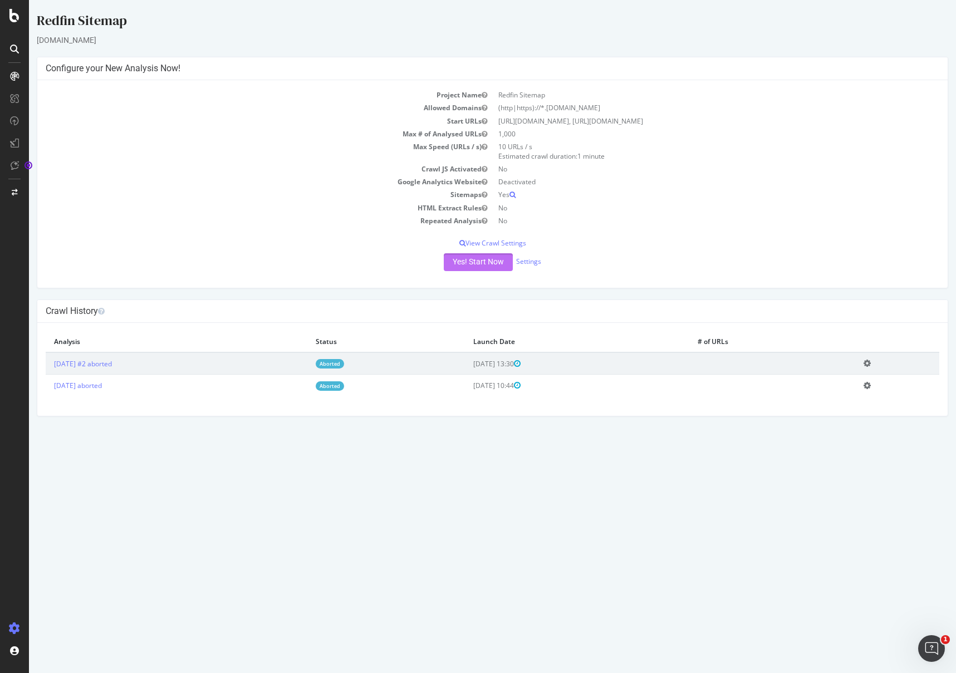
click at [491, 267] on button "Yes! Start Now" at bounding box center [478, 262] width 69 height 18
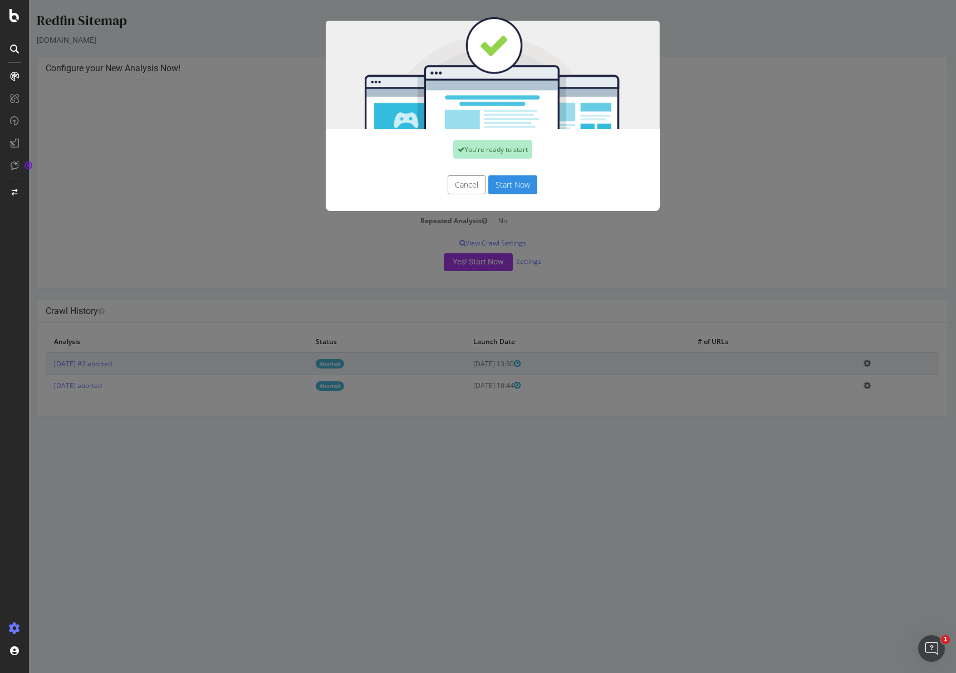
click at [501, 188] on button "Start Now" at bounding box center [512, 184] width 49 height 19
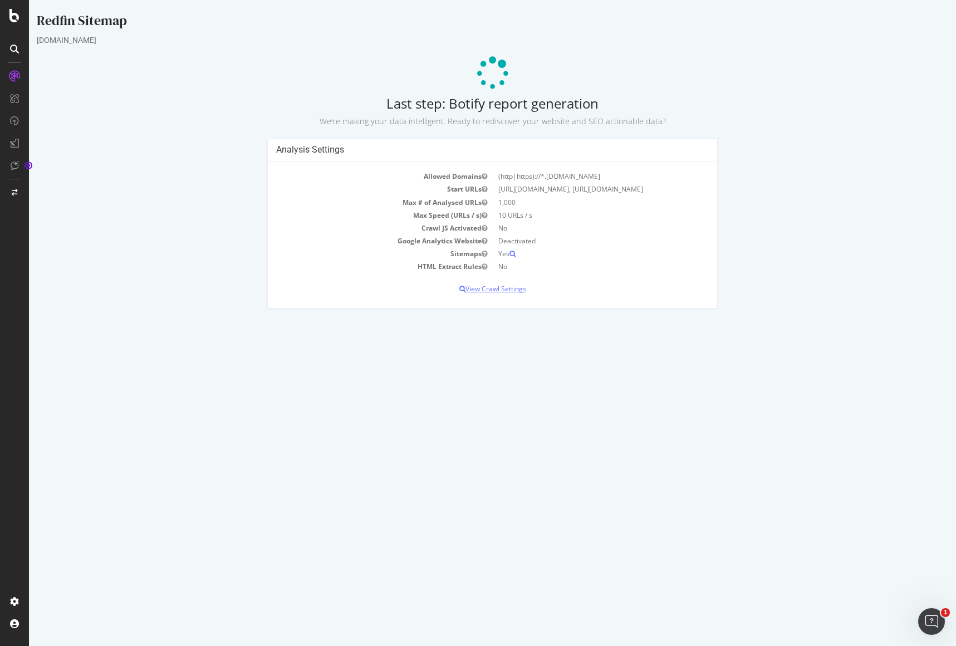
click at [500, 291] on p "View Crawl Settings" at bounding box center [492, 288] width 433 height 9
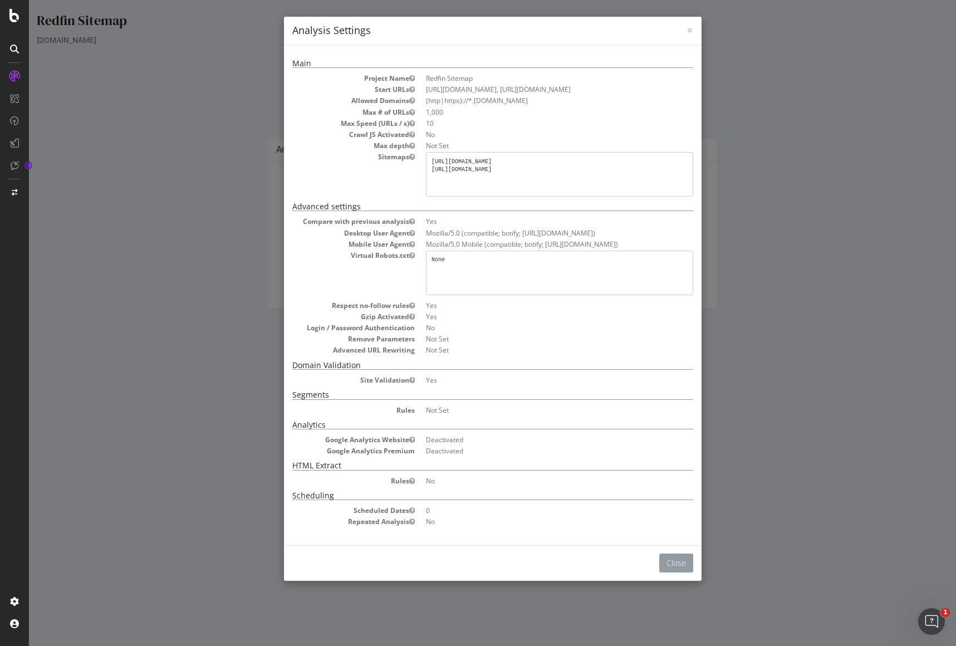
click at [679, 520] on button "Close" at bounding box center [676, 563] width 34 height 19
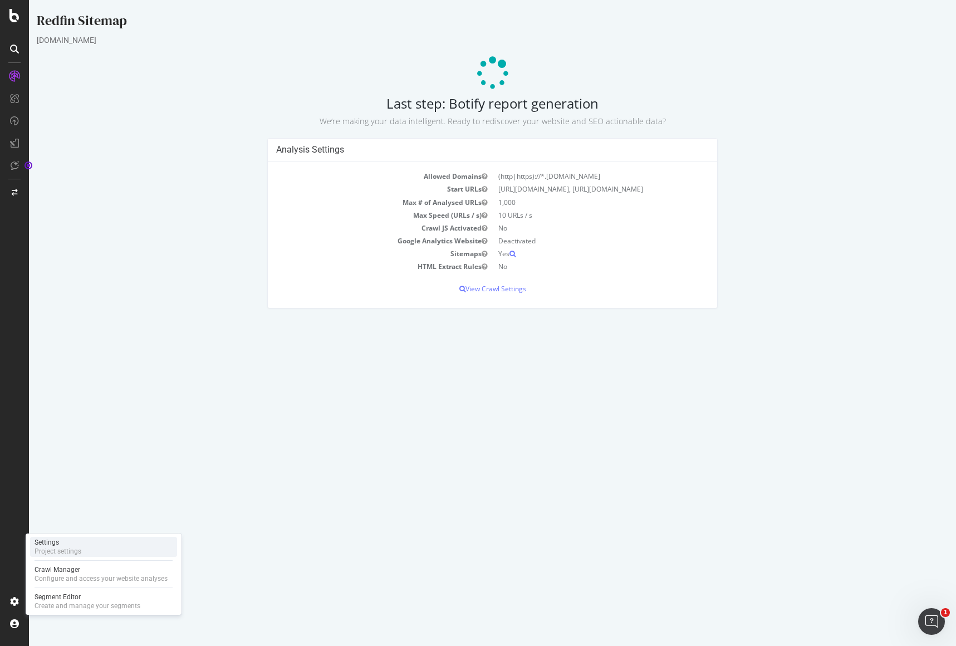
click at [49, 520] on div "Project settings" at bounding box center [58, 551] width 47 height 9
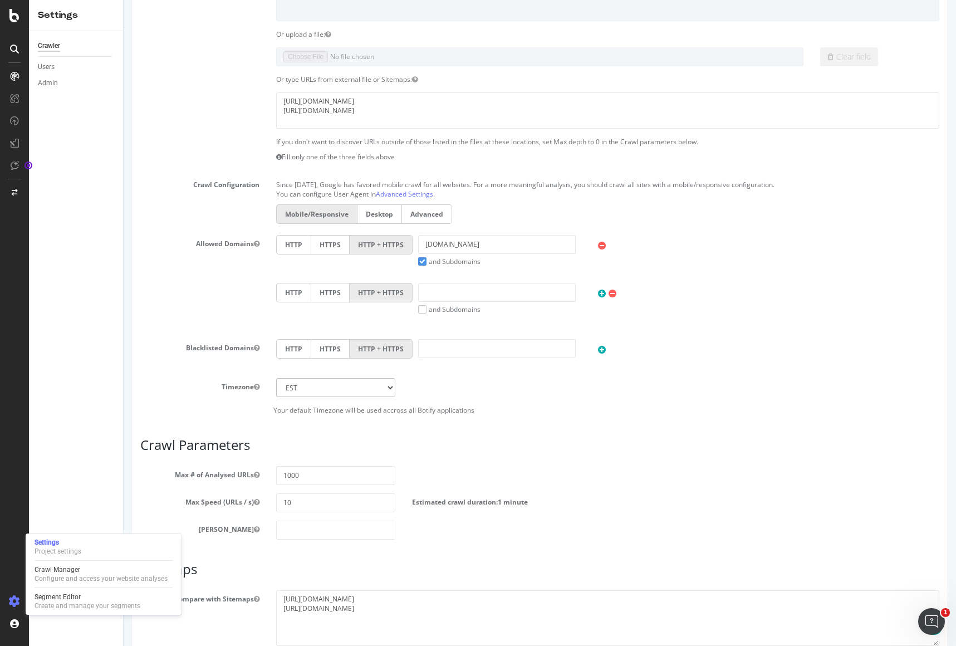
scroll to position [295, 0]
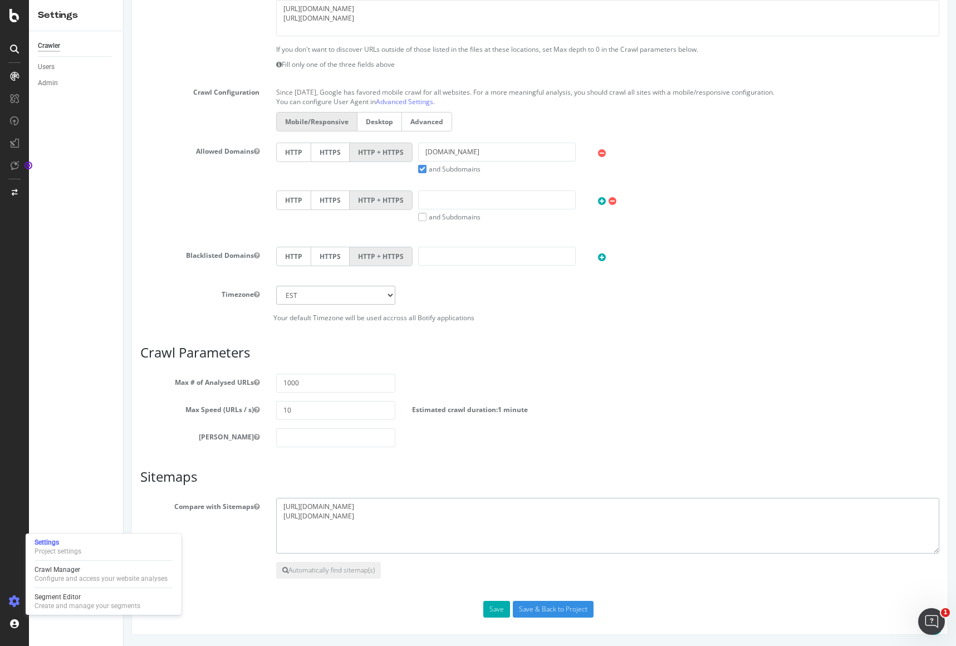
drag, startPoint x: 422, startPoint y: 522, endPoint x: 265, endPoint y: 508, distance: 158.3
click at [265, 508] on div "Compare with Sitemaps https://rocket.com/sitemaps/static_sitemap.xml https://ro…" at bounding box center [540, 526] width 816 height 56
click at [493, 520] on button "Save" at bounding box center [496, 609] width 27 height 17
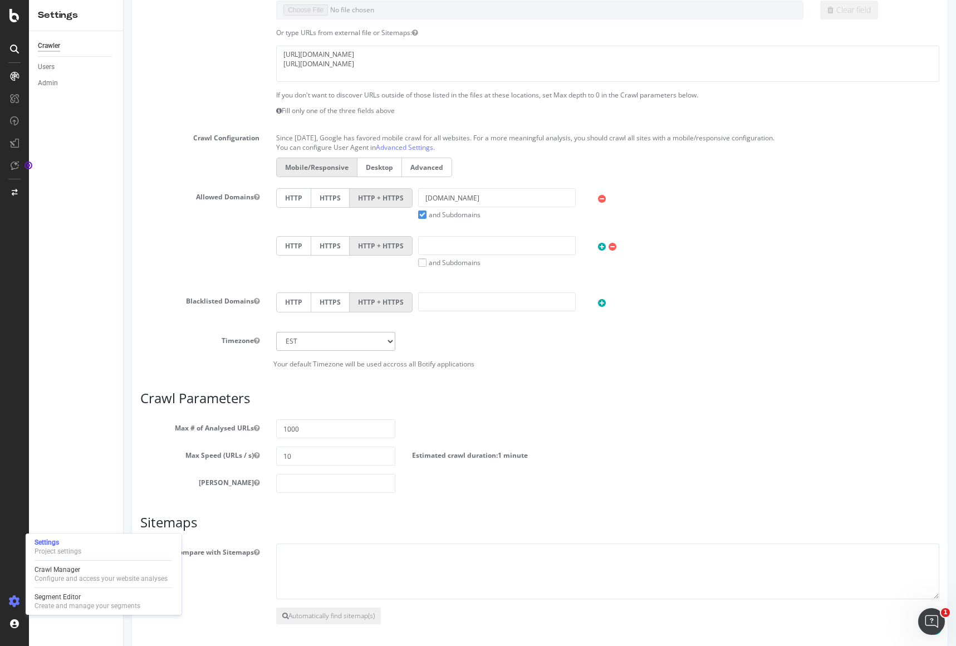
scroll to position [334, 0]
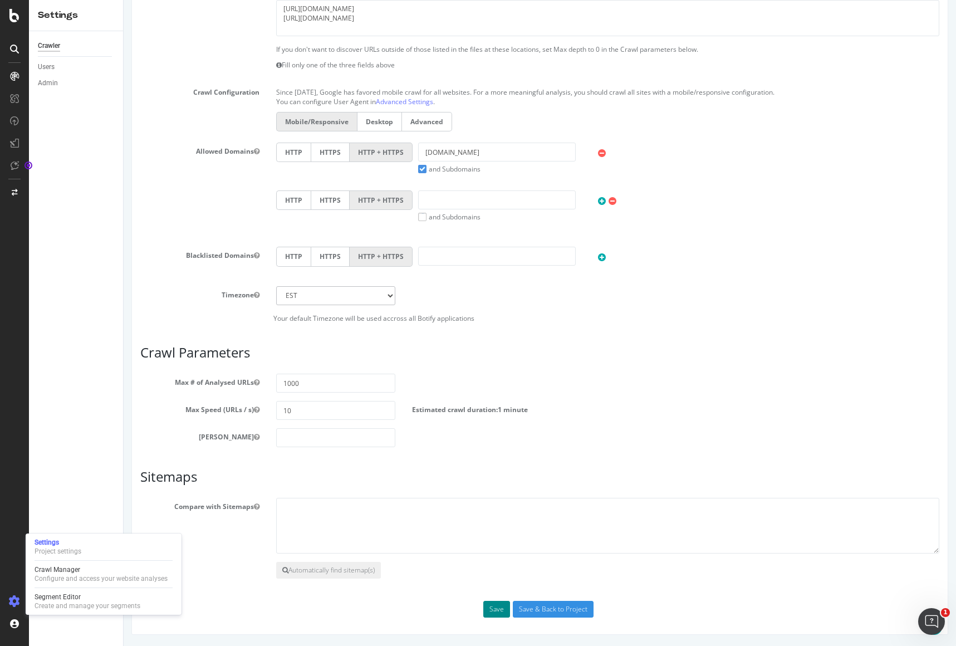
click at [495, 520] on button "Save" at bounding box center [496, 609] width 27 height 17
click at [53, 520] on div "Crawl Manager" at bounding box center [101, 569] width 133 height 9
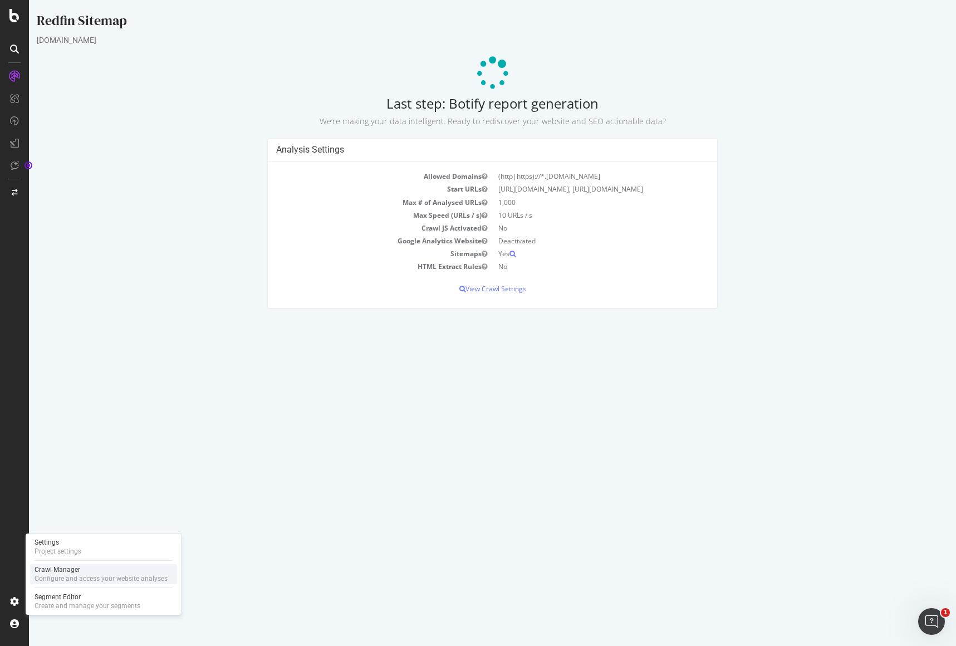
click at [69, 520] on div "Configure and access your website analyses" at bounding box center [101, 578] width 133 height 9
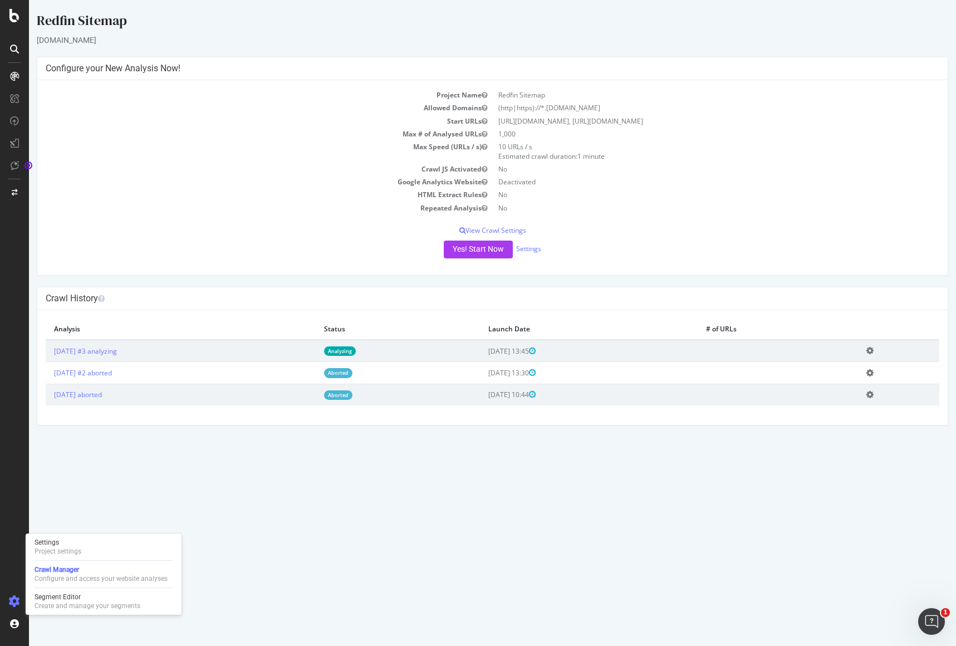
click at [874, 352] on icon at bounding box center [870, 350] width 7 height 8
click at [463, 255] on button "Yes! Start Now" at bounding box center [478, 250] width 69 height 18
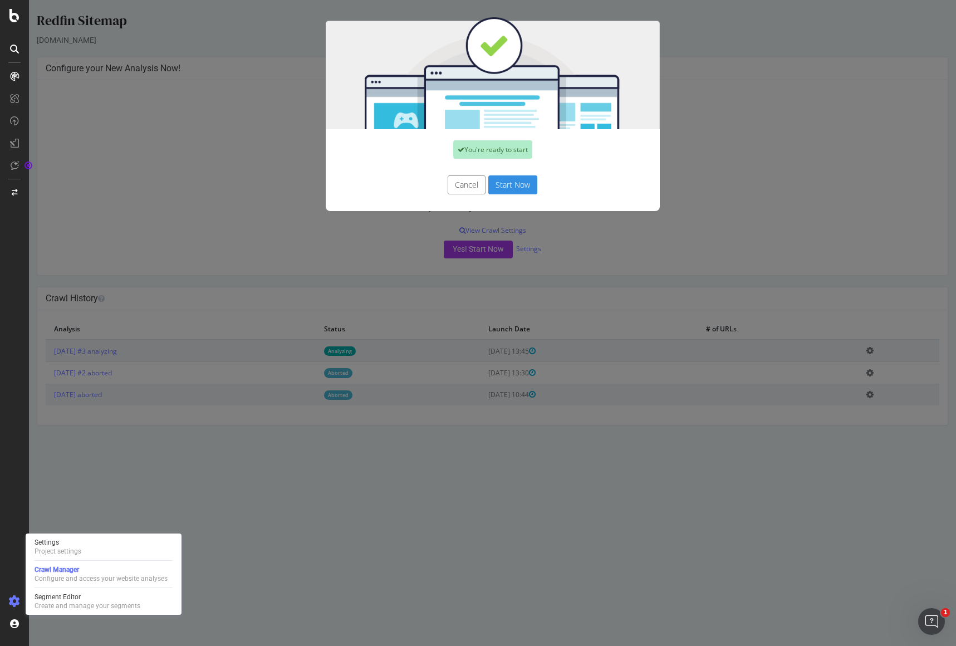
click at [511, 188] on button "Start Now" at bounding box center [512, 184] width 49 height 19
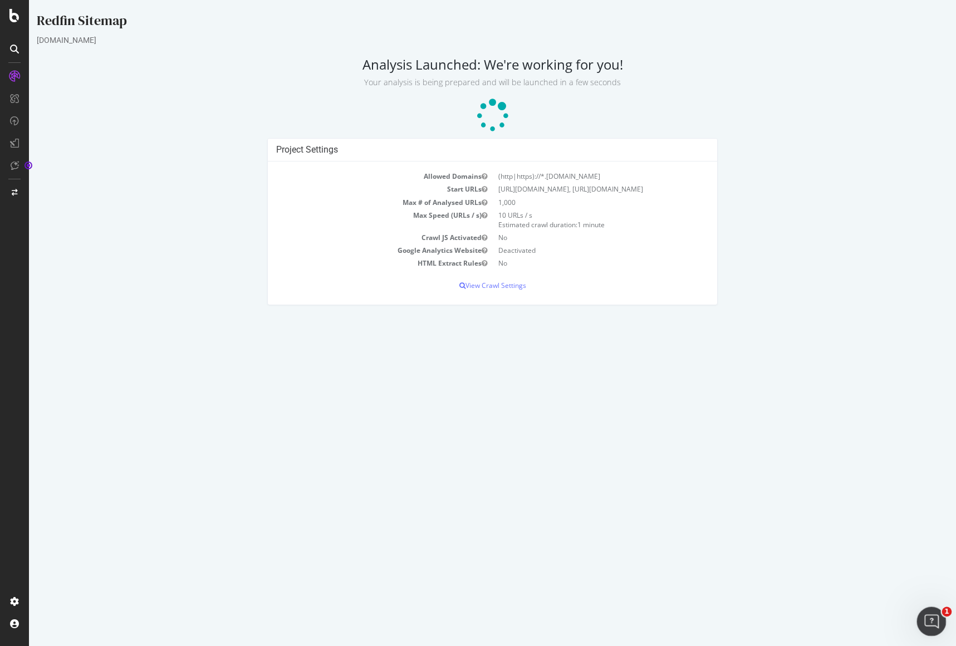
click at [937, 520] on div "Open Intercom Messenger" at bounding box center [930, 619] width 37 height 37
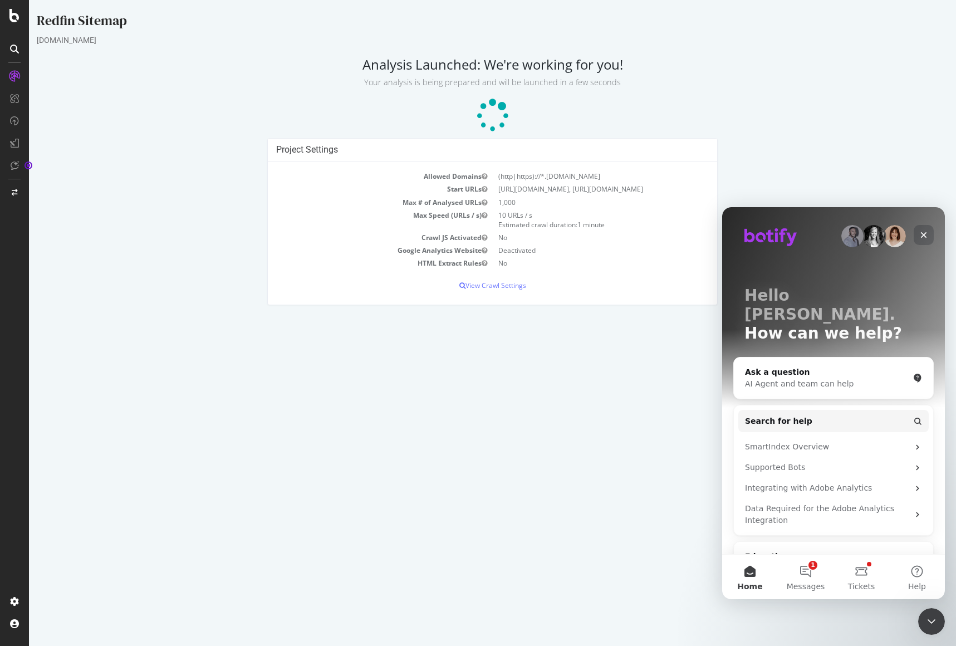
click at [923, 233] on icon "Close" at bounding box center [924, 235] width 6 height 6
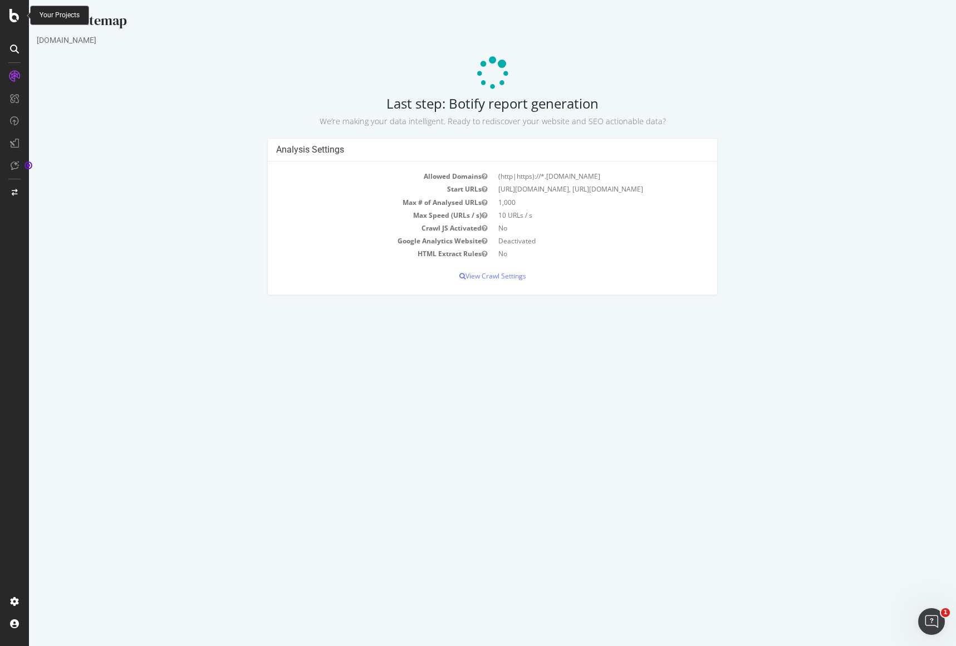
click at [15, 13] on icon at bounding box center [14, 15] width 10 height 13
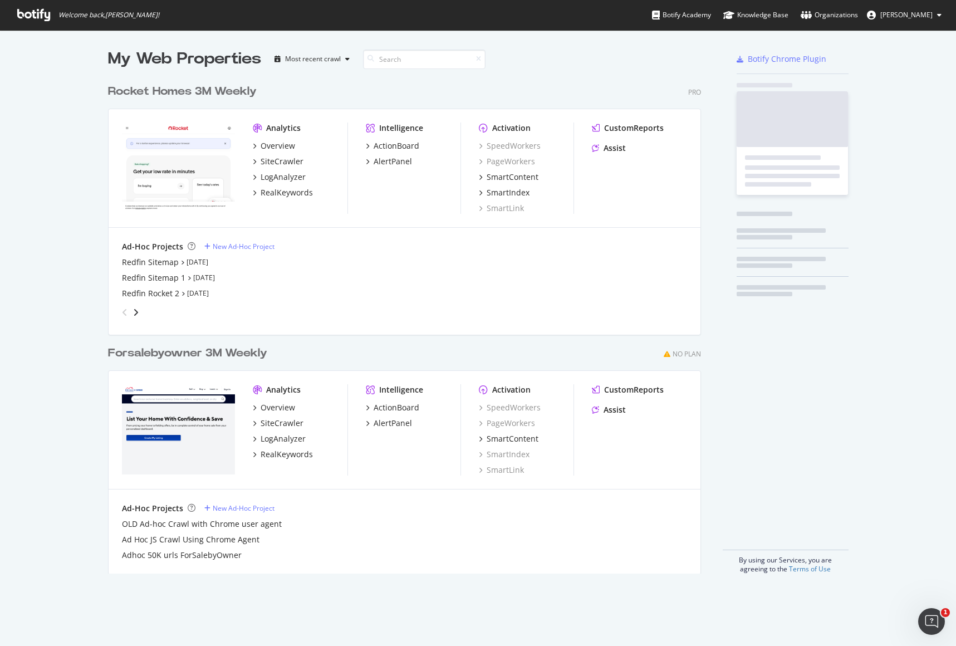
scroll to position [638, 940]
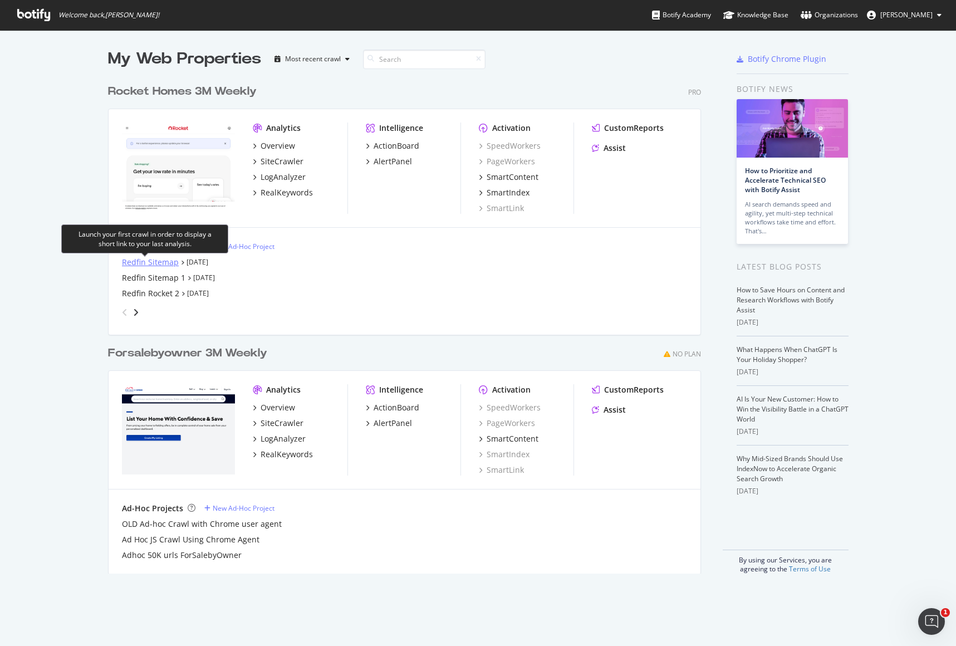
click at [136, 263] on div "Redfin Sitemap" at bounding box center [150, 262] width 57 height 11
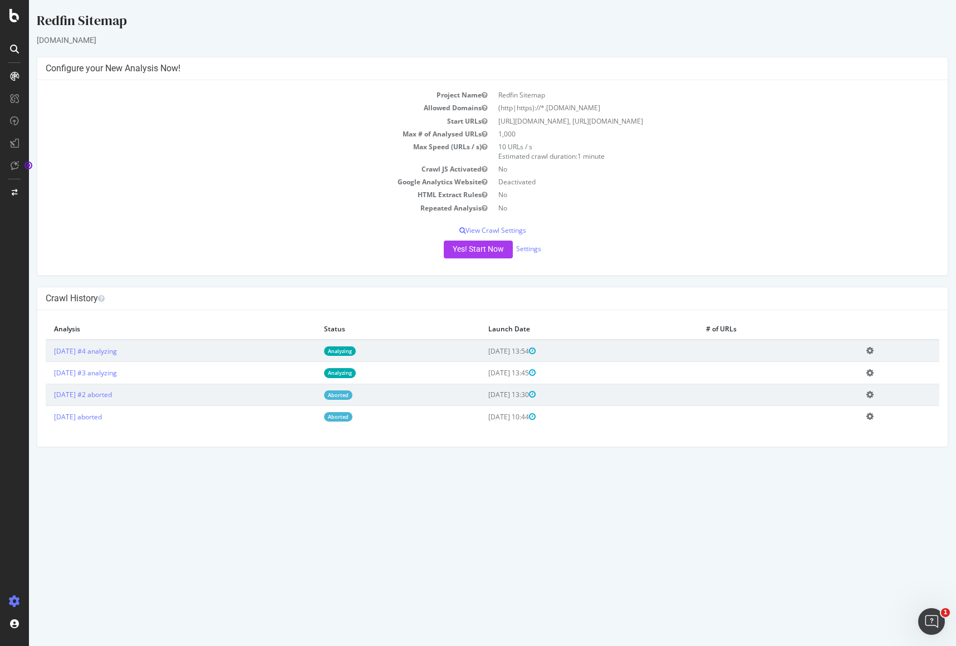
click at [273, 348] on td "2025 Sep. 4th #4 analyzing" at bounding box center [181, 351] width 270 height 22
click at [115, 349] on link "2025 Sep. 4th #4 analyzing" at bounding box center [85, 350] width 63 height 9
click at [874, 349] on icon at bounding box center [870, 350] width 7 height 8
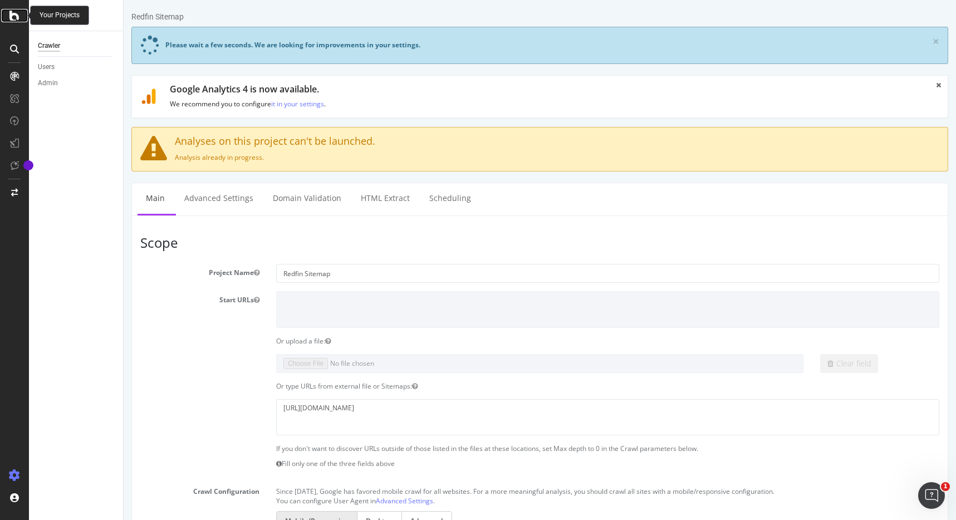
click at [16, 16] on icon at bounding box center [14, 15] width 10 height 13
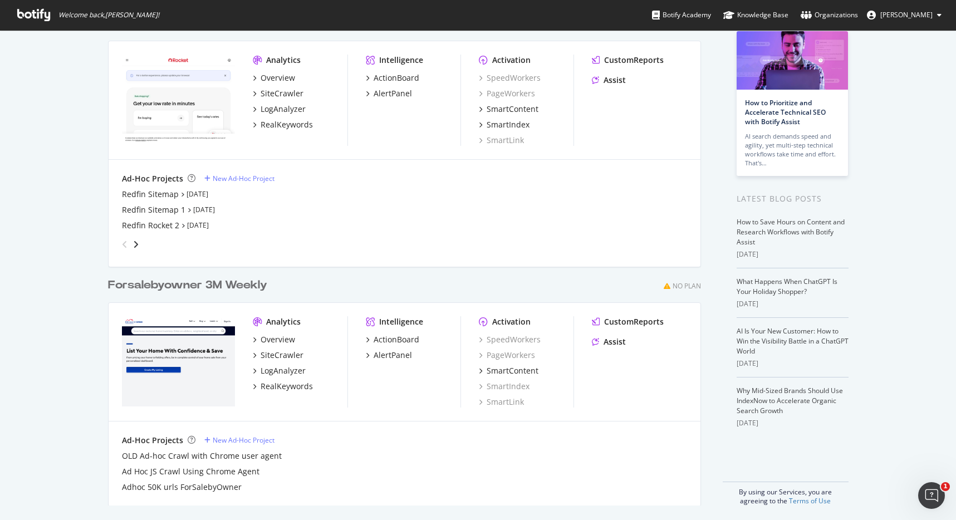
scroll to position [71, 0]
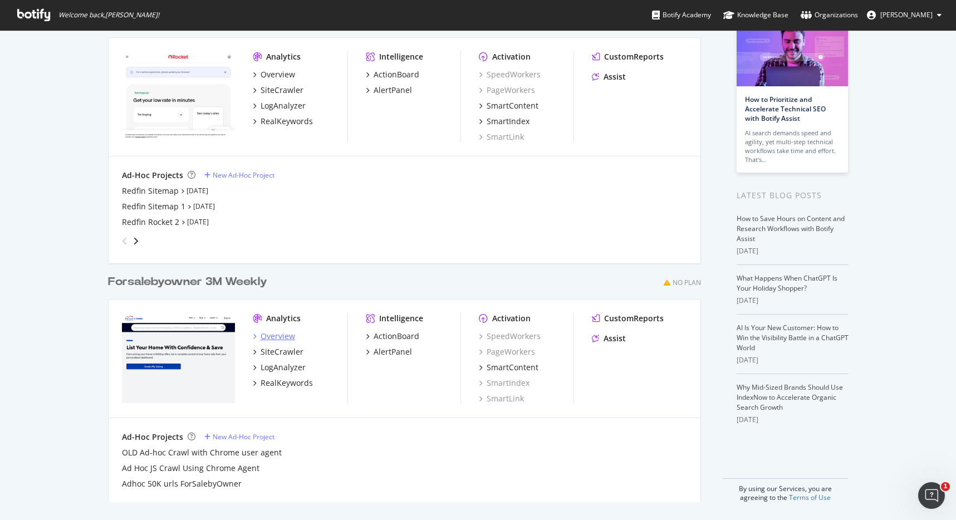
click at [272, 332] on div "Overview" at bounding box center [278, 336] width 35 height 11
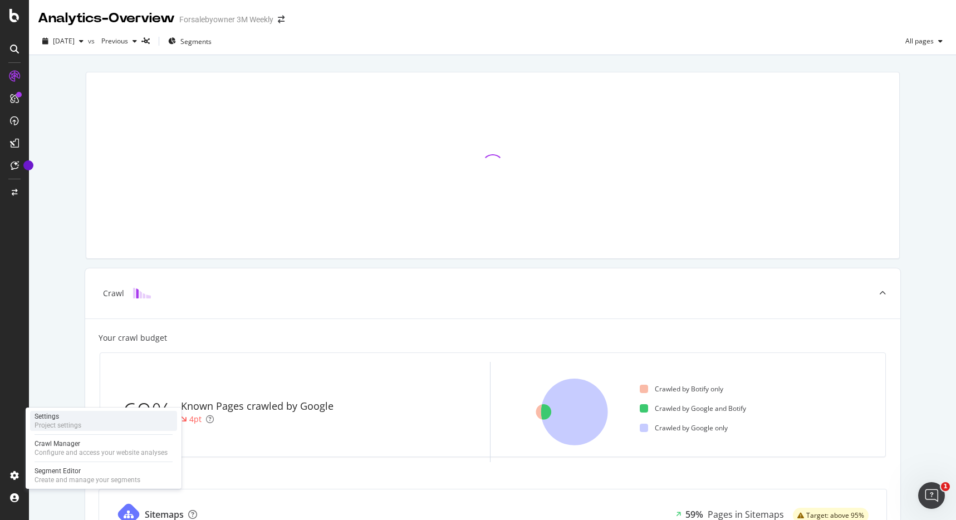
click at [74, 428] on div "Project settings" at bounding box center [58, 425] width 47 height 9
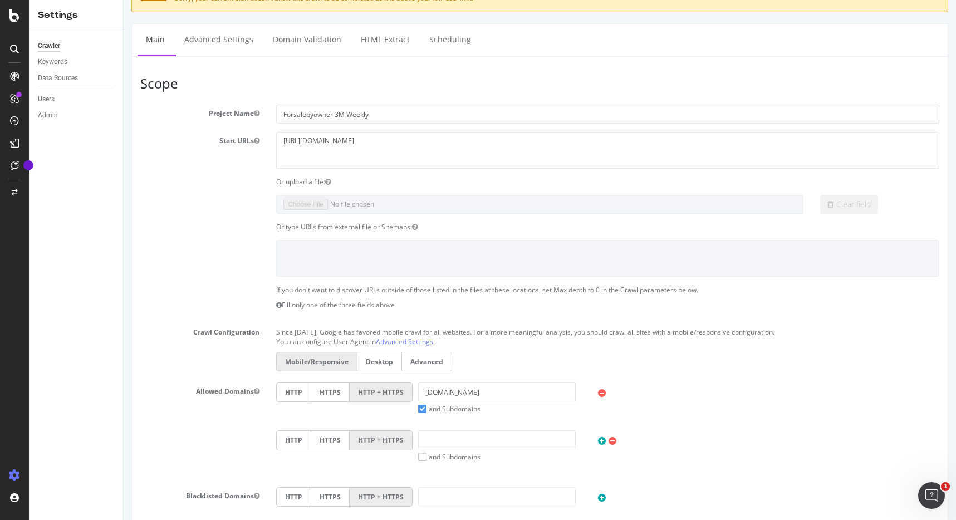
scroll to position [57, 0]
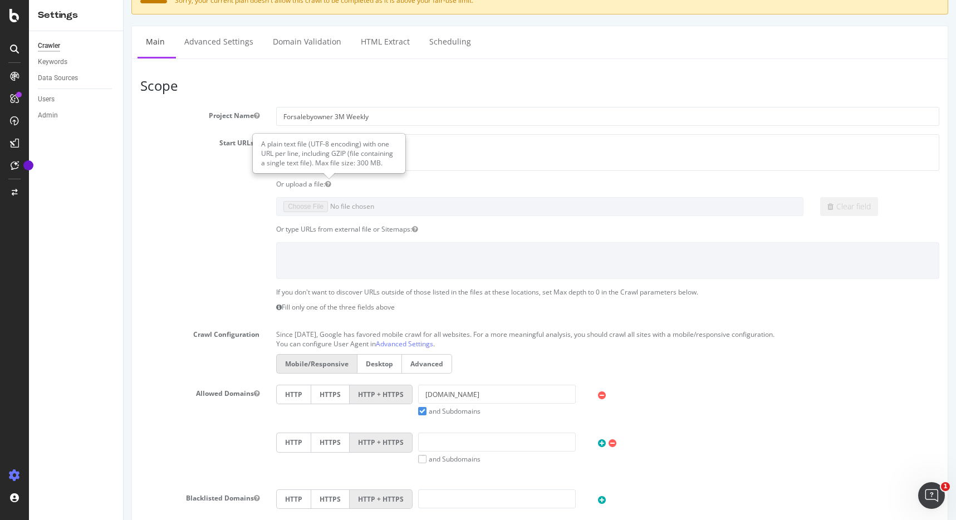
click at [331, 183] on icon "button" at bounding box center [328, 184] width 6 height 7
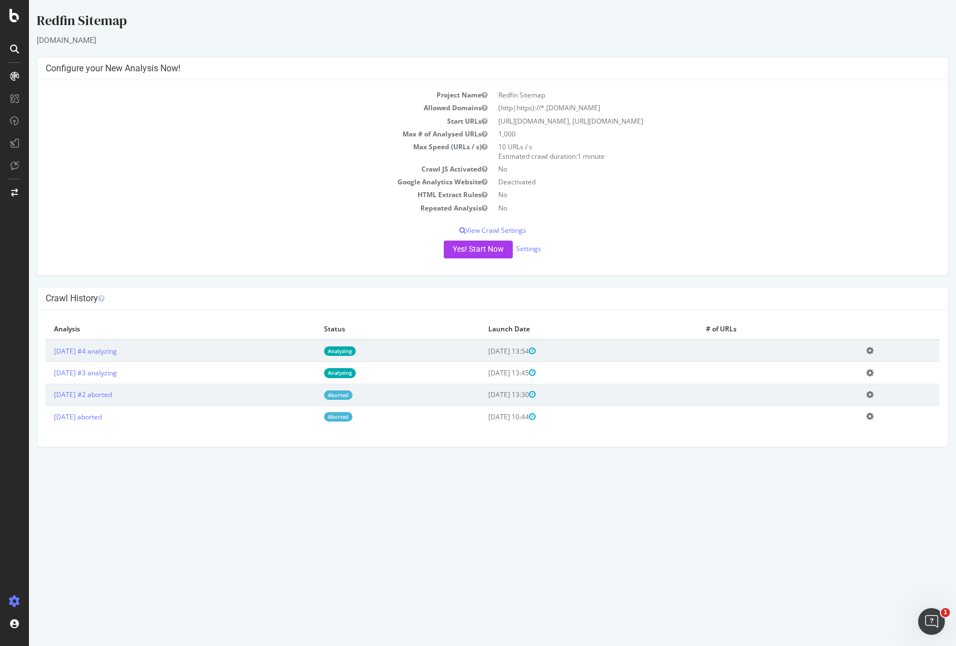
click at [874, 351] on icon at bounding box center [870, 350] width 7 height 8
click at [852, 380] on link "Delete analysis" at bounding box center [829, 382] width 89 height 15
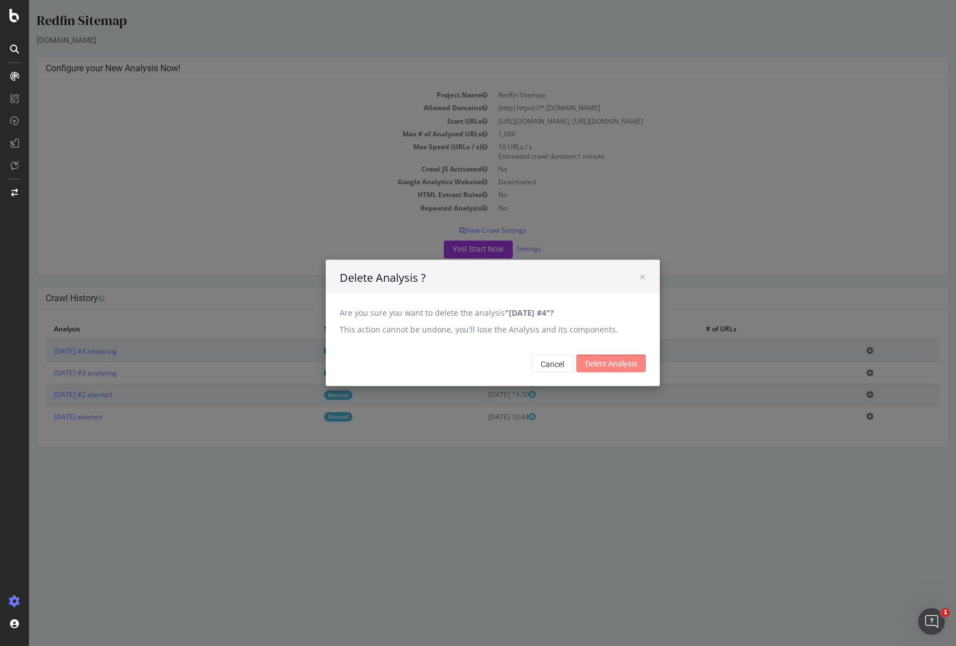
click at [620, 363] on input "Delete Analysis" at bounding box center [611, 364] width 70 height 18
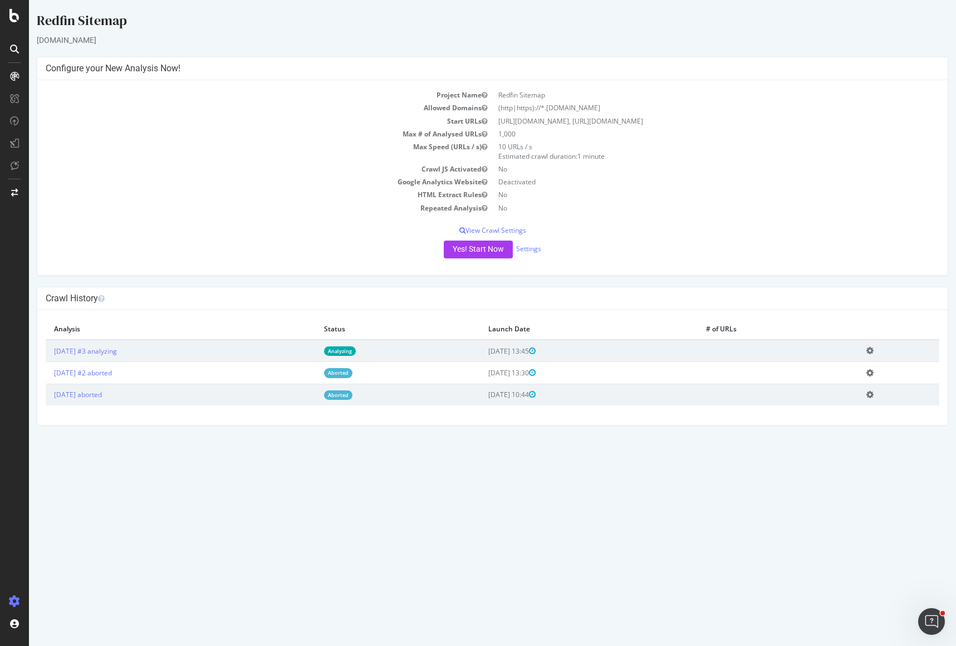
click at [849, 354] on td at bounding box center [778, 351] width 160 height 22
click at [874, 351] on icon at bounding box center [870, 350] width 7 height 8
click at [853, 381] on link "Delete analysis" at bounding box center [829, 382] width 89 height 15
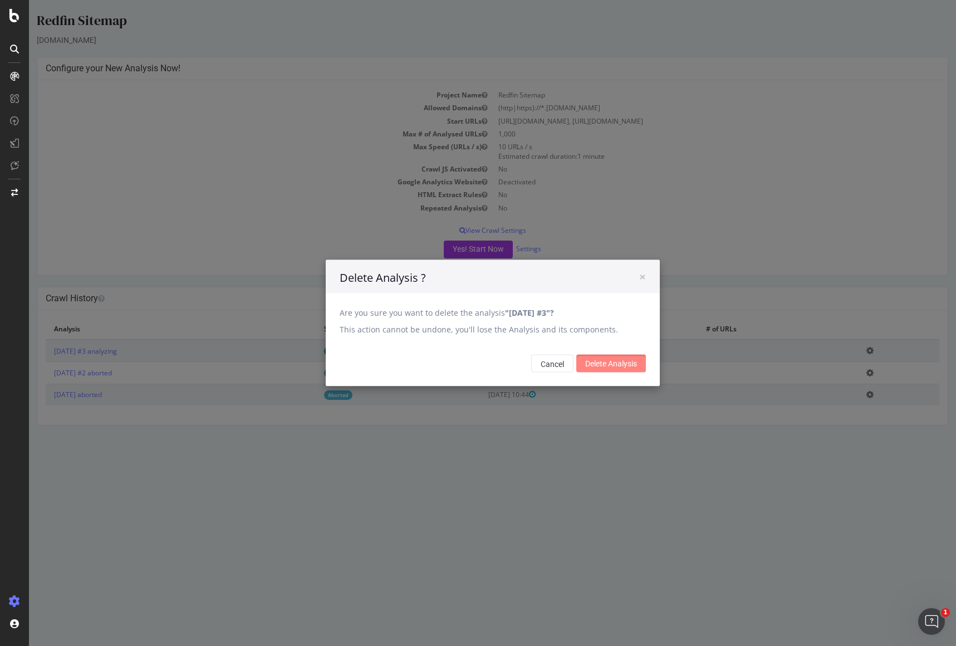
click at [631, 360] on input "Delete Analysis" at bounding box center [611, 364] width 70 height 18
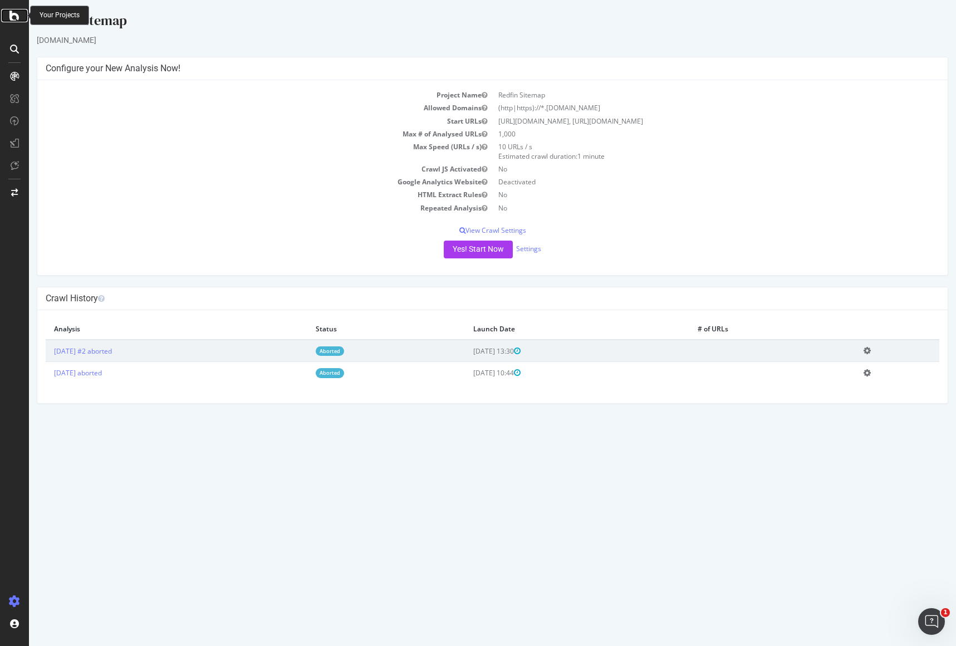
click at [15, 19] on icon at bounding box center [14, 15] width 10 height 13
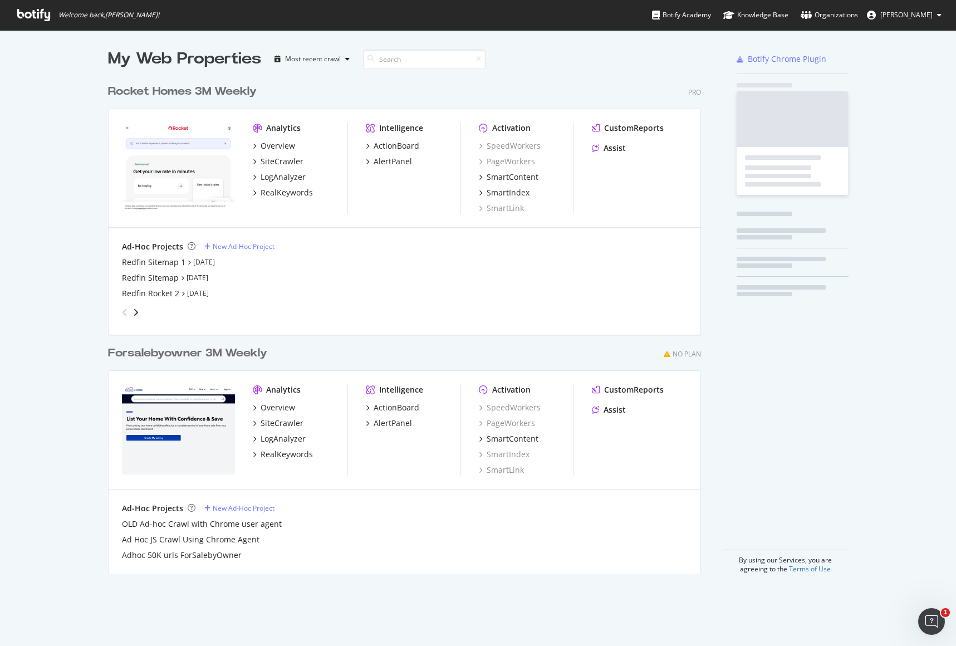
scroll to position [638, 940]
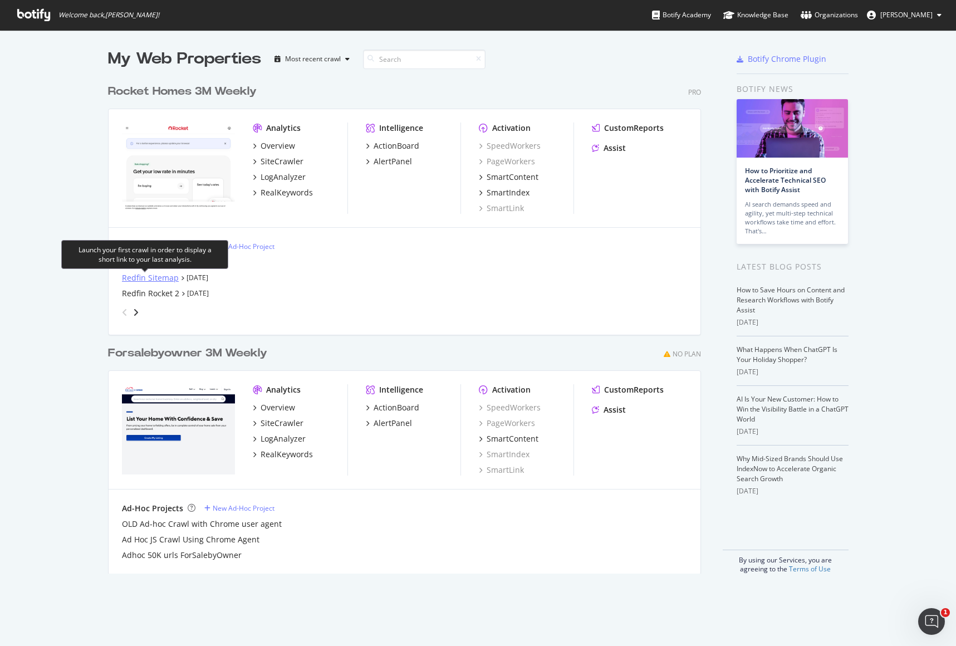
click at [123, 280] on div "Redfin Sitemap" at bounding box center [150, 277] width 57 height 11
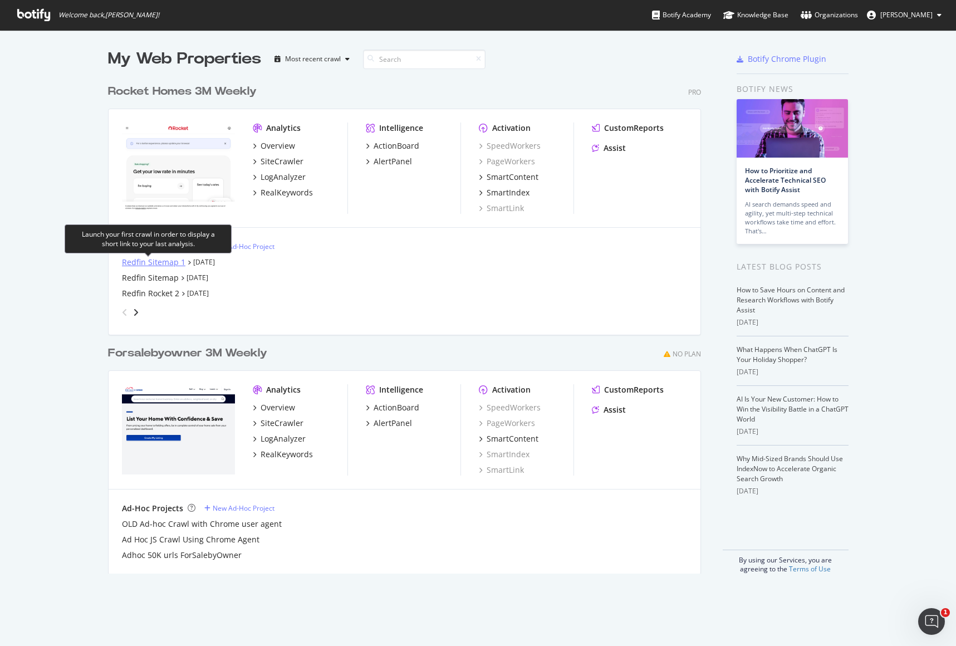
click at [161, 263] on div "Redfin Sitemap 1" at bounding box center [153, 262] width 63 height 11
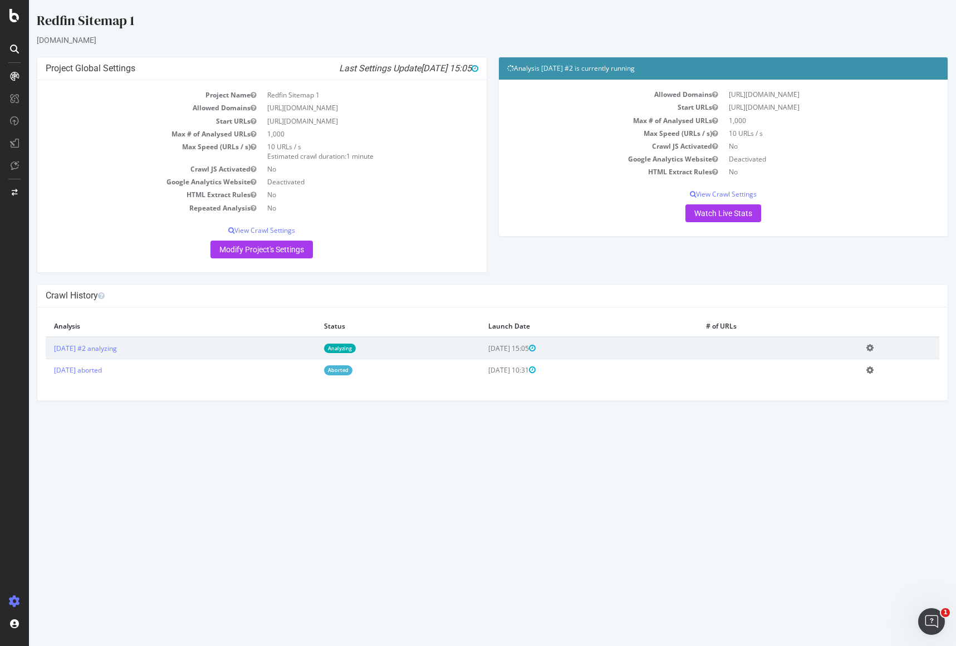
click at [156, 349] on td "2025 Sep. 4th #2 analyzing" at bounding box center [181, 348] width 270 height 22
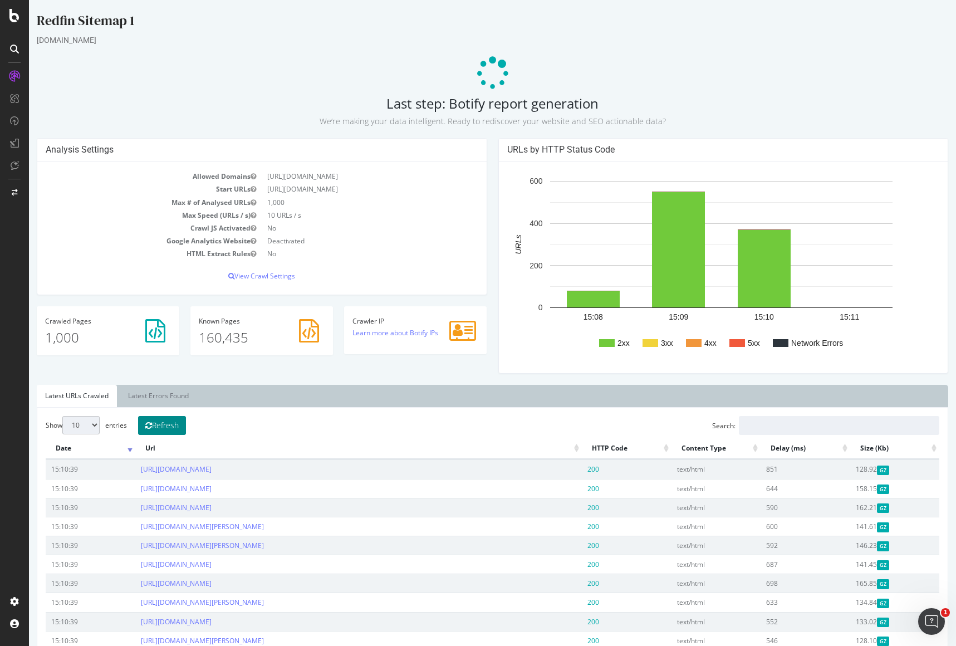
click at [163, 424] on button "Refresh" at bounding box center [162, 425] width 48 height 19
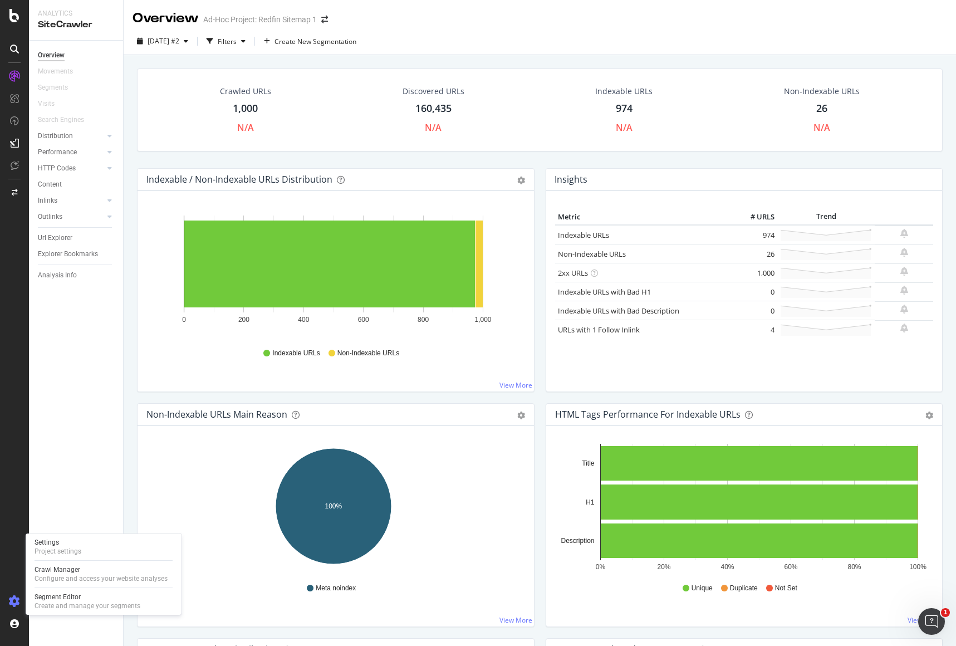
click at [14, 604] on icon at bounding box center [14, 601] width 11 height 11
click at [13, 604] on icon at bounding box center [14, 601] width 11 height 11
click at [14, 602] on icon at bounding box center [14, 601] width 11 height 11
click at [14, 601] on icon at bounding box center [14, 601] width 11 height 11
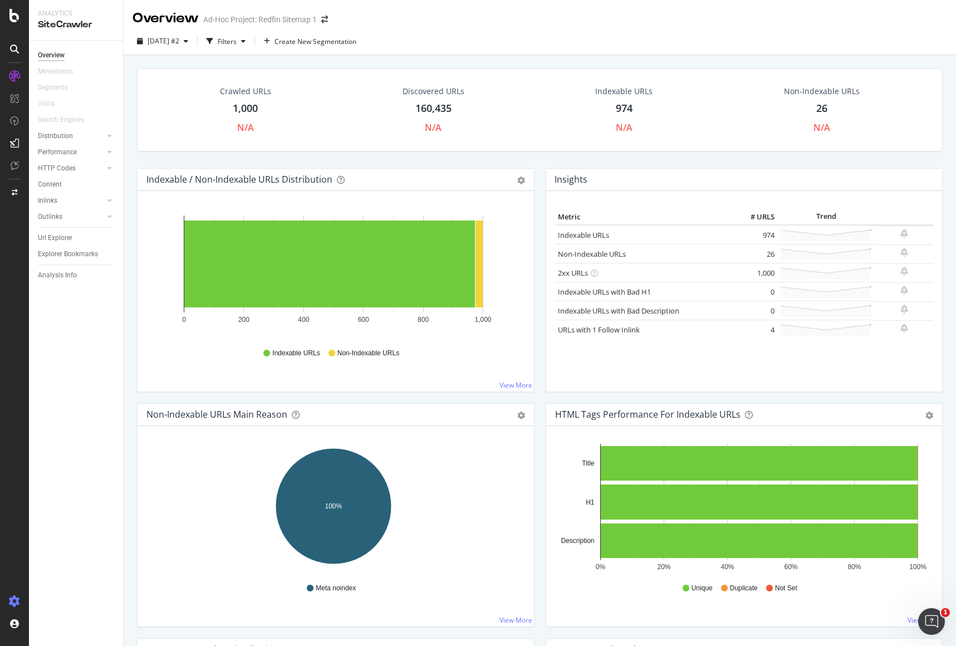
click at [14, 601] on icon at bounding box center [14, 601] width 11 height 11
click at [60, 574] on div "Configure and access your website analyses" at bounding box center [101, 578] width 133 height 9
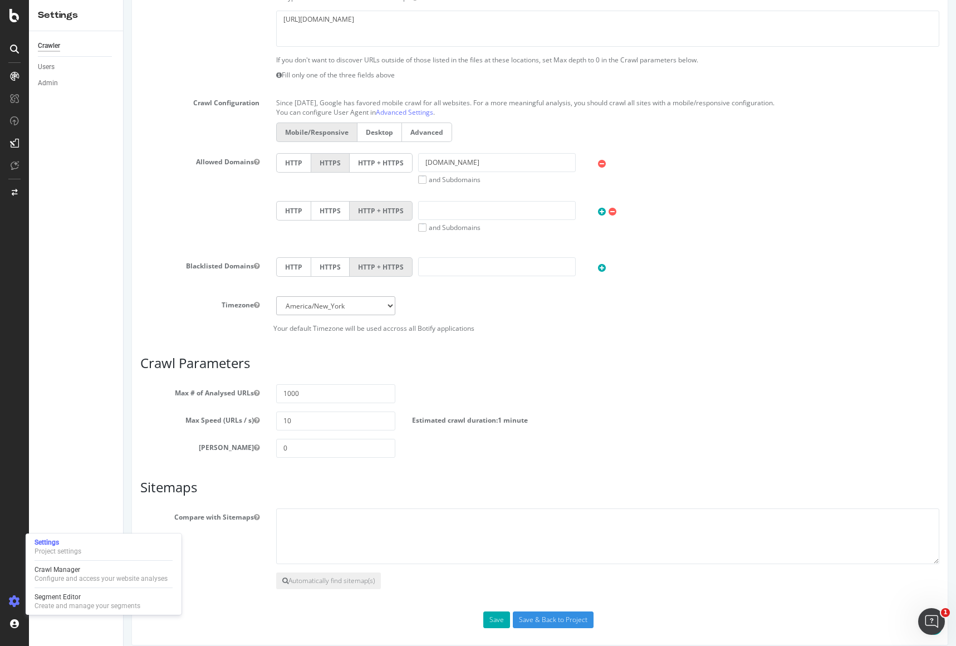
scroll to position [291, 0]
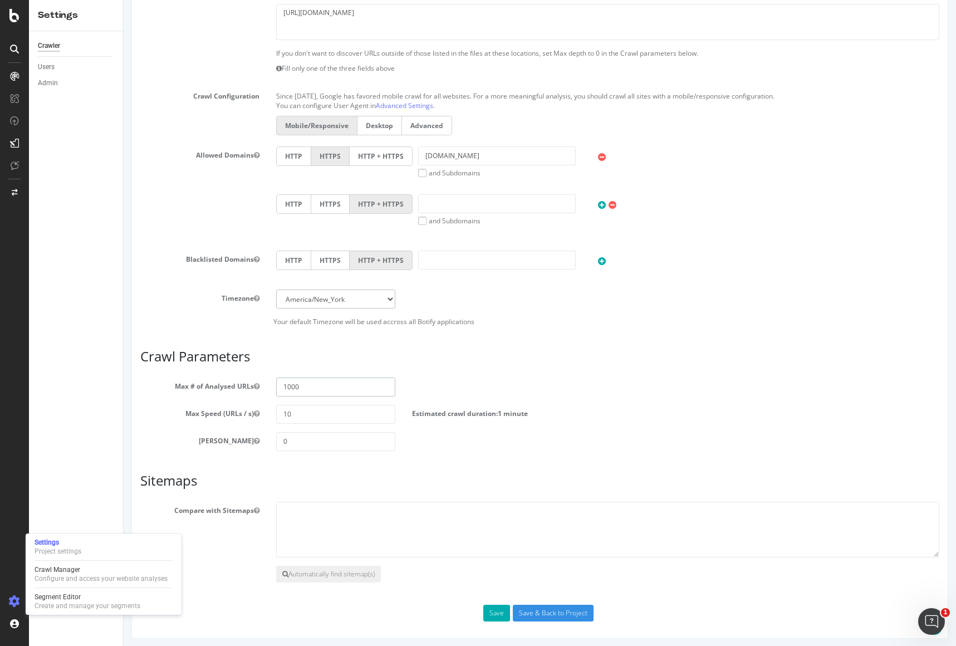
drag, startPoint x: 322, startPoint y: 388, endPoint x: 243, endPoint y: 386, distance: 79.1
click at [243, 386] on div "Max # of Analysed URLs 1000" at bounding box center [540, 387] width 816 height 19
type input "2000000"
click at [536, 618] on input "Save & Back to Project" at bounding box center [553, 613] width 81 height 17
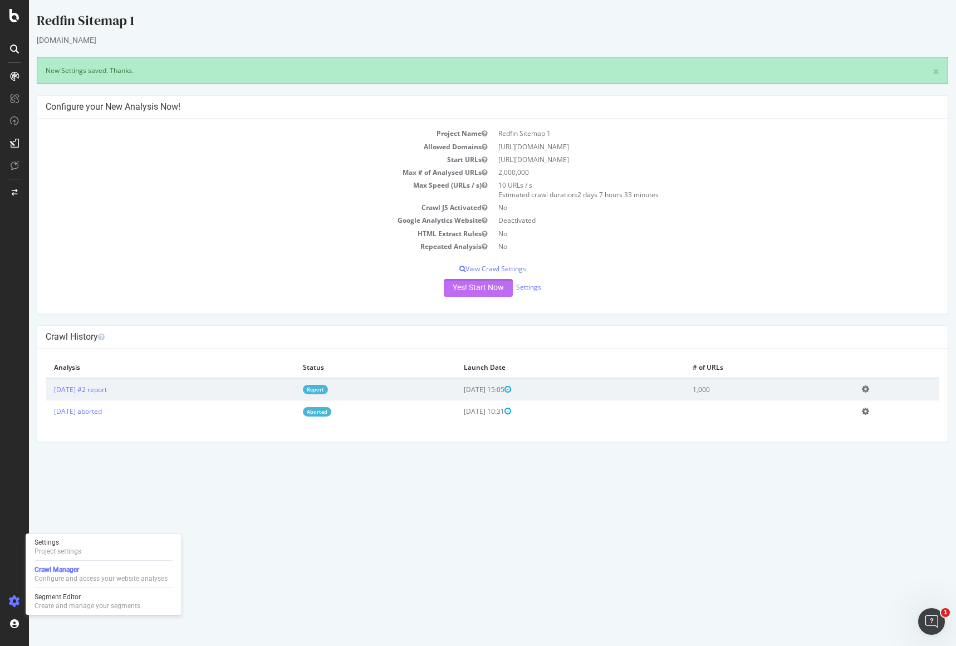
click at [459, 292] on button "Yes! Start Now" at bounding box center [478, 288] width 69 height 18
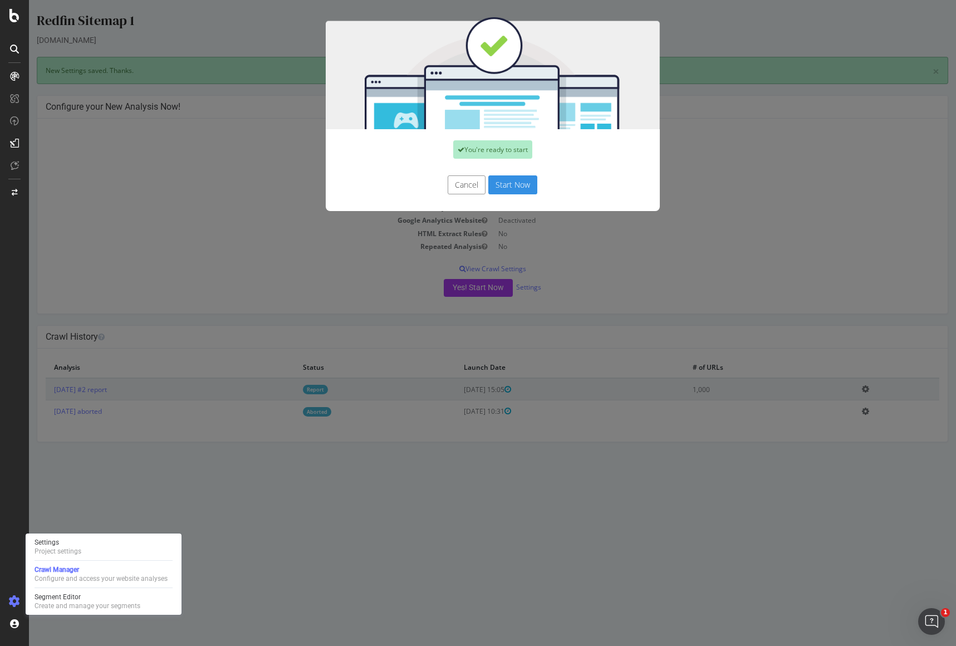
click at [503, 187] on button "Start Now" at bounding box center [512, 184] width 49 height 19
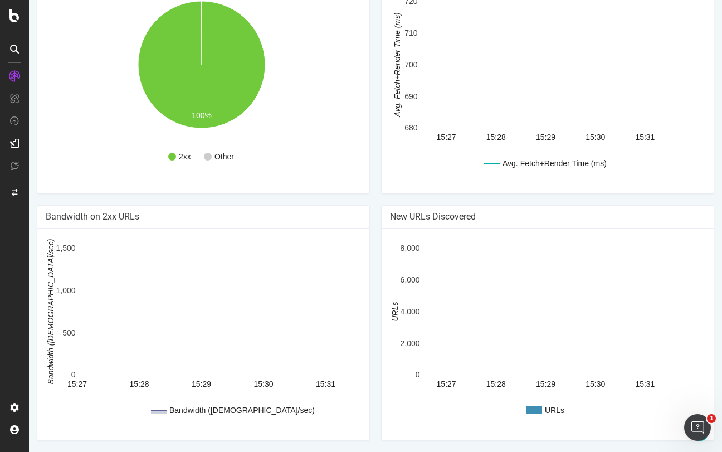
scroll to position [597, 0]
